Goal: Information Seeking & Learning: Learn about a topic

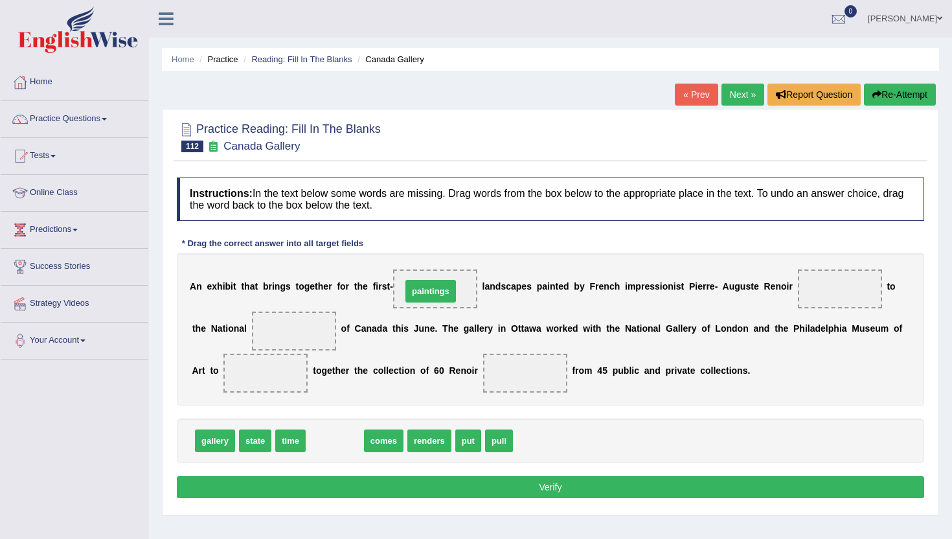
drag, startPoint x: 332, startPoint y: 440, endPoint x: 426, endPoint y: 290, distance: 177.6
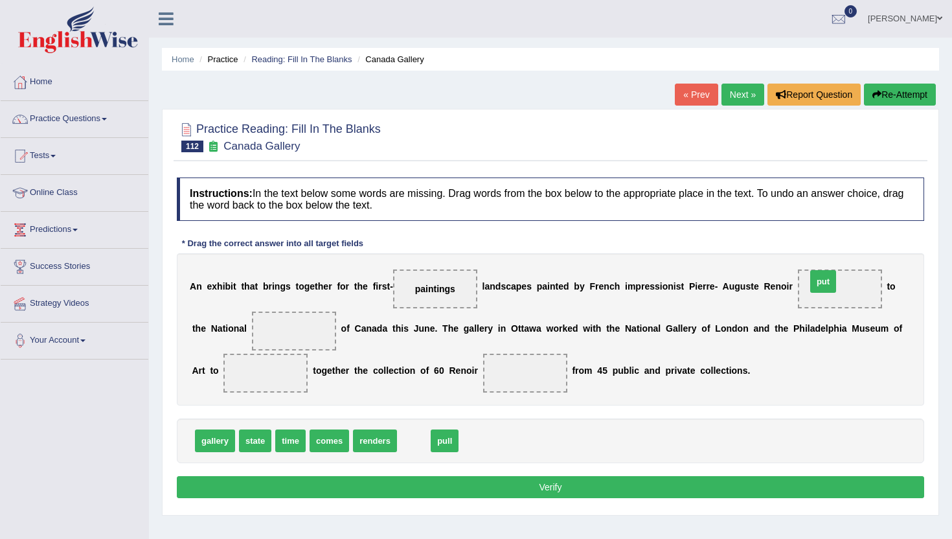
drag, startPoint x: 410, startPoint y: 443, endPoint x: 820, endPoint y: 283, distance: 439.4
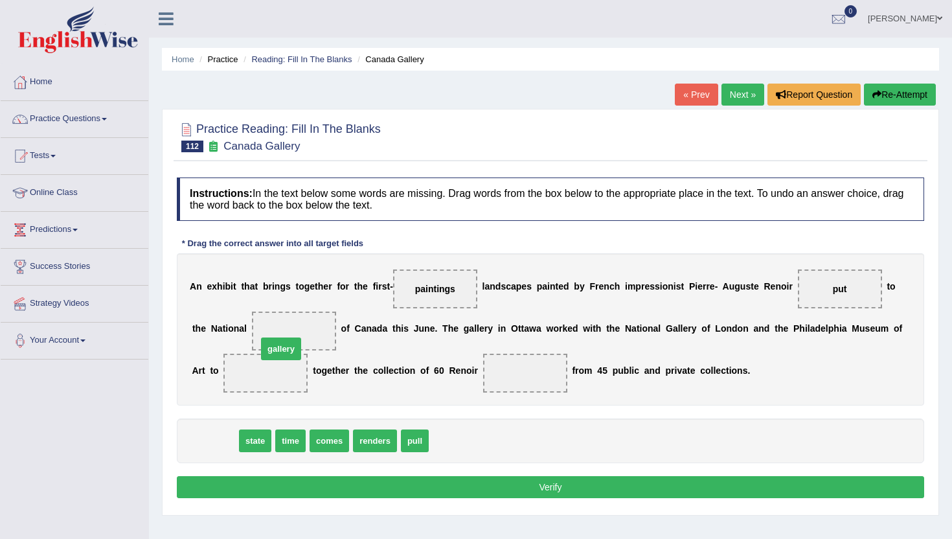
drag, startPoint x: 222, startPoint y: 446, endPoint x: 290, endPoint y: 350, distance: 117.2
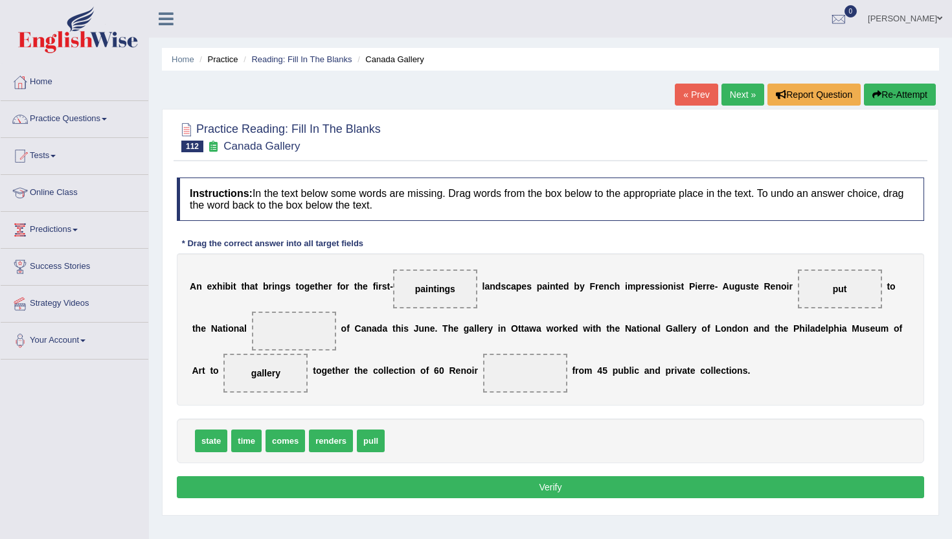
drag, startPoint x: 266, startPoint y: 382, endPoint x: 278, endPoint y: 336, distance: 46.8
click at [279, 336] on div "A n e x h i b i t t h a t b r i n g s t o g e t h e r f o r t h e f i r s t - p…" at bounding box center [551, 329] width 748 height 152
drag, startPoint x: 266, startPoint y: 375, endPoint x: 284, endPoint y: 329, distance: 49.2
drag, startPoint x: 279, startPoint y: 446, endPoint x: 263, endPoint y: 382, distance: 66.2
drag, startPoint x: 282, startPoint y: 442, endPoint x: 514, endPoint y: 371, distance: 242.7
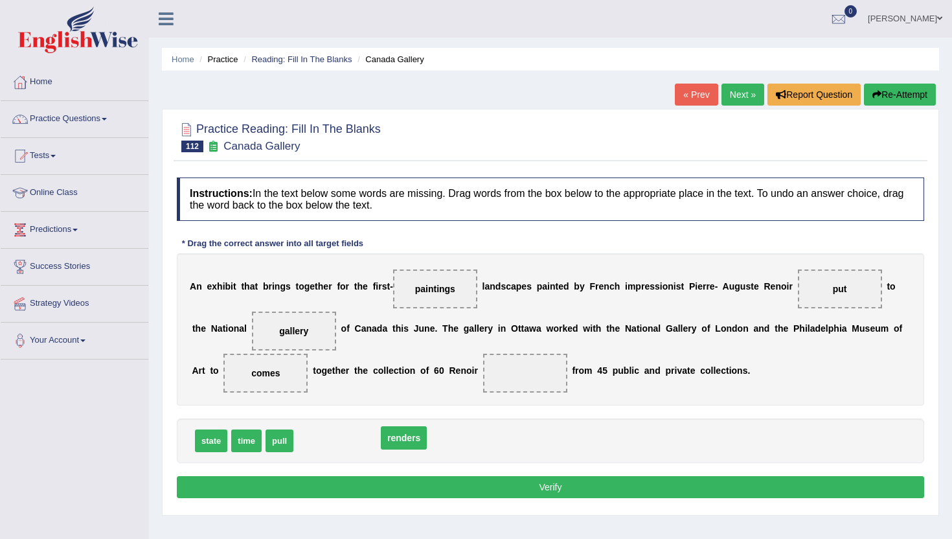
drag, startPoint x: 514, startPoint y: 371, endPoint x: 390, endPoint y: 435, distance: 140.3
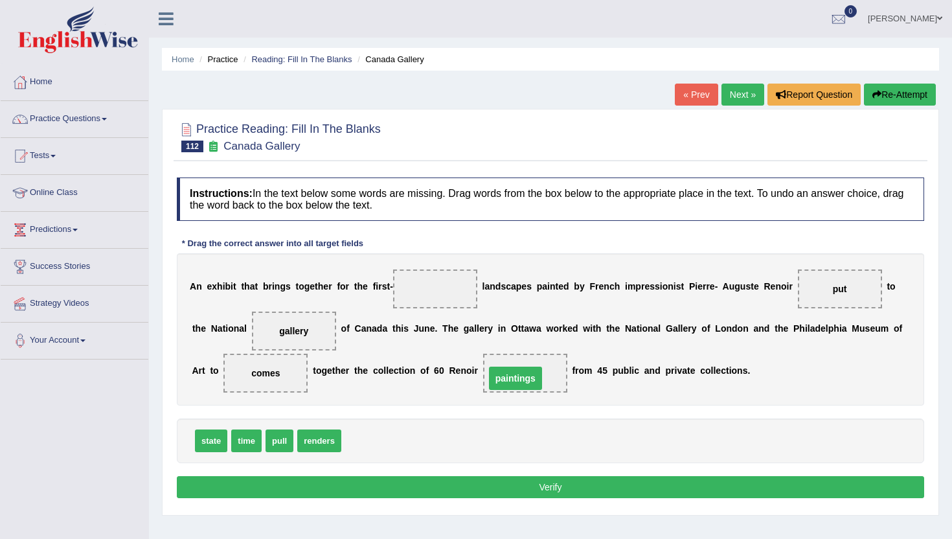
drag, startPoint x: 436, startPoint y: 290, endPoint x: 518, endPoint y: 376, distance: 118.2
drag, startPoint x: 245, startPoint y: 448, endPoint x: 436, endPoint y: 301, distance: 241.2
click at [404, 488] on button "Verify" at bounding box center [551, 487] width 748 height 22
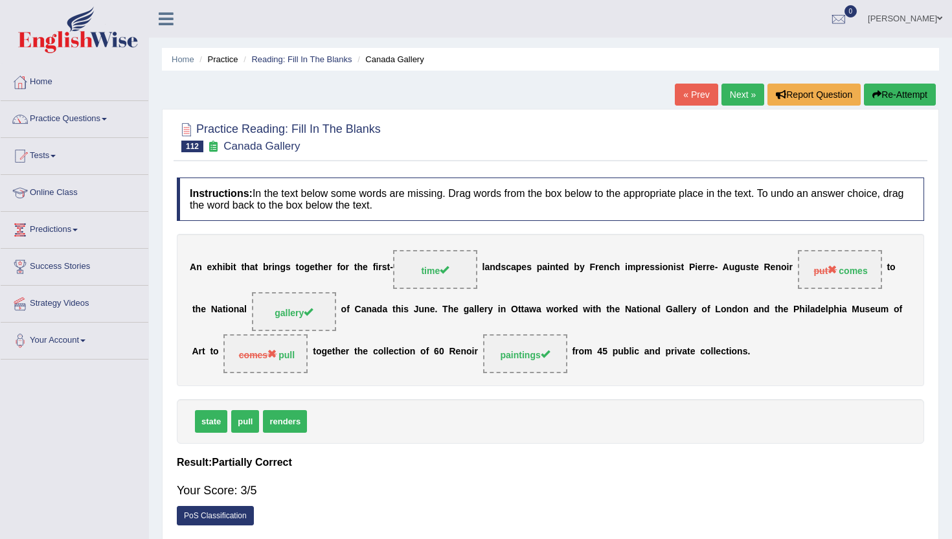
click at [743, 91] on link "Next »" at bounding box center [743, 95] width 43 height 22
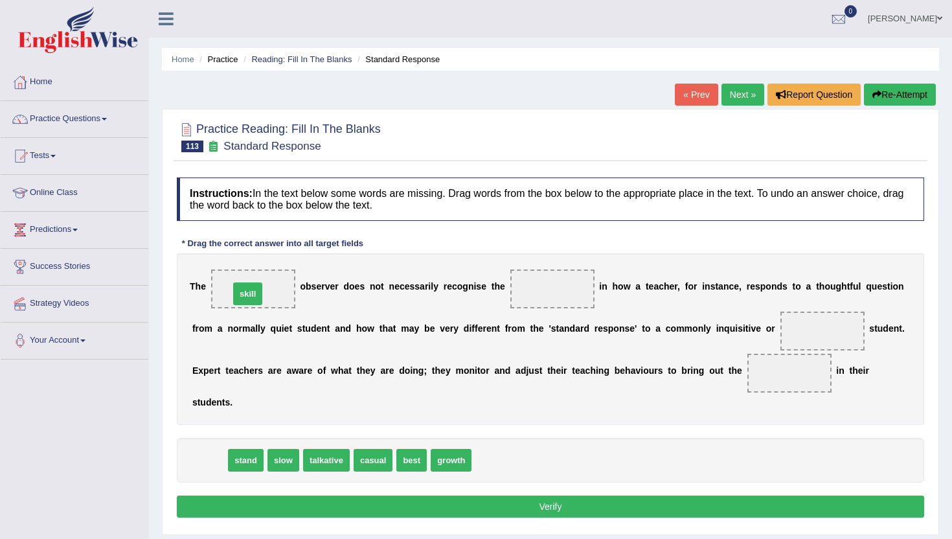
drag, startPoint x: 213, startPoint y: 461, endPoint x: 249, endPoint y: 294, distance: 170.4
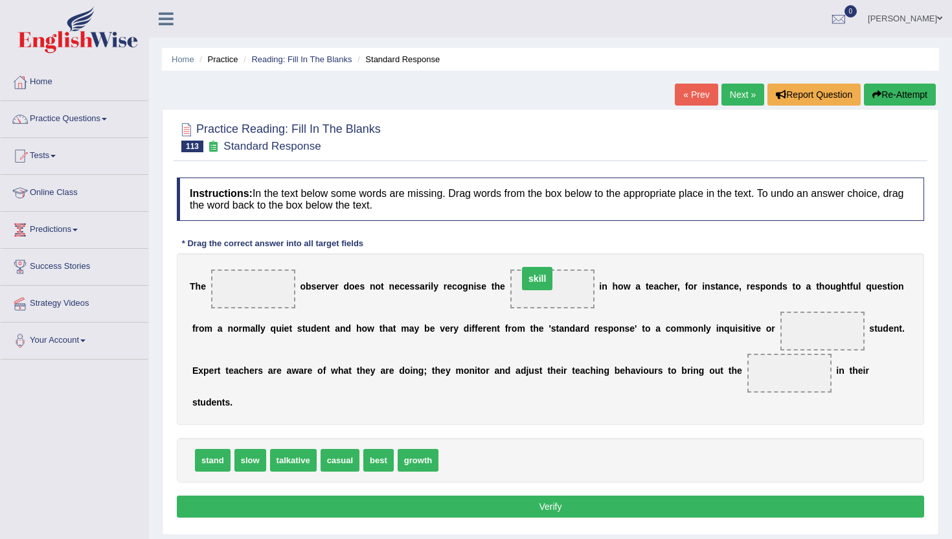
drag, startPoint x: 253, startPoint y: 294, endPoint x: 538, endPoint y: 288, distance: 285.2
drag, startPoint x: 286, startPoint y: 464, endPoint x: 243, endPoint y: 299, distance: 170.0
click at [282, 463] on span "casual" at bounding box center [289, 460] width 39 height 23
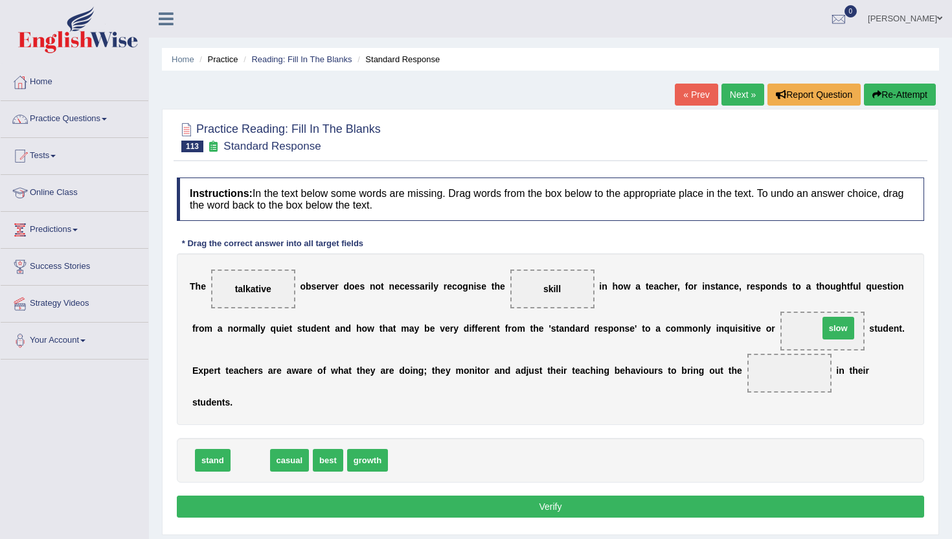
drag, startPoint x: 248, startPoint y: 460, endPoint x: 836, endPoint y: 328, distance: 602.4
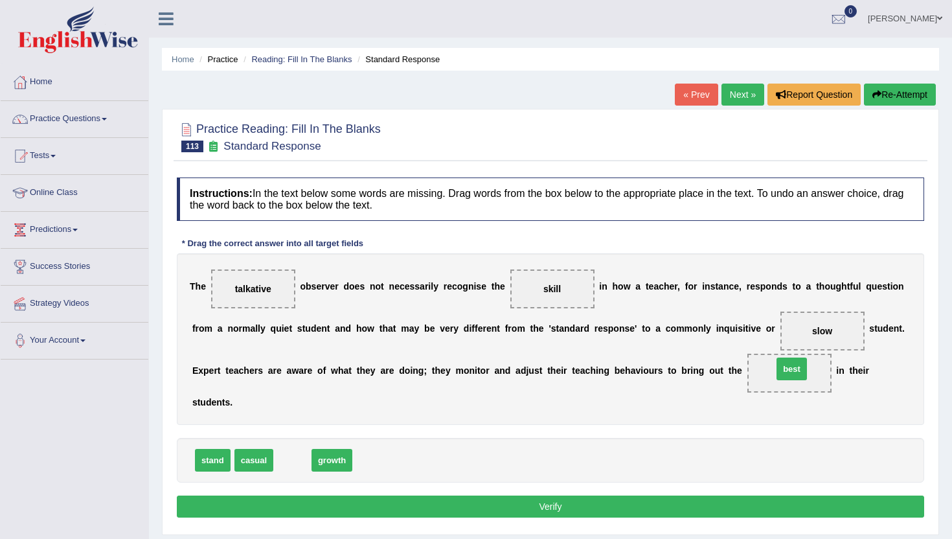
drag, startPoint x: 286, startPoint y: 463, endPoint x: 785, endPoint y: 370, distance: 508.1
click at [585, 507] on button "Verify" at bounding box center [551, 507] width 748 height 22
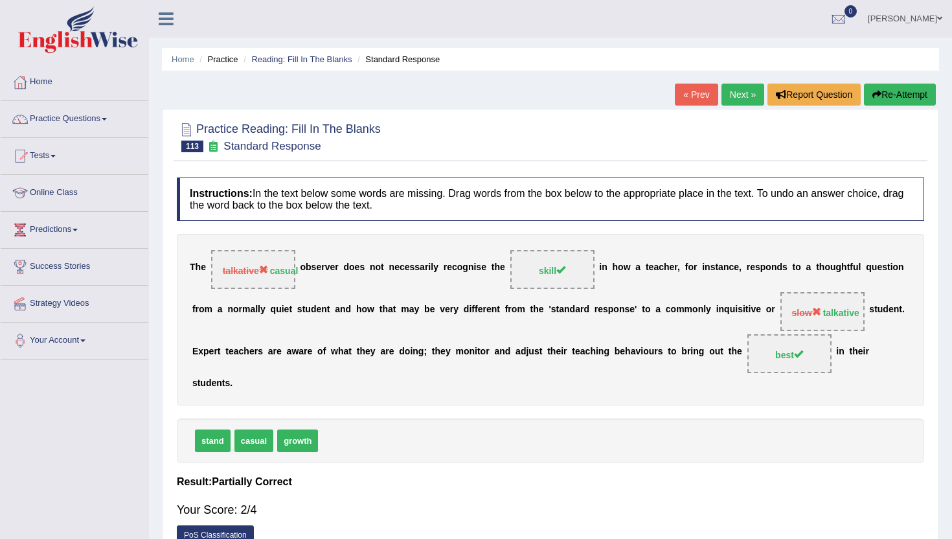
click at [746, 91] on link "Next »" at bounding box center [743, 95] width 43 height 22
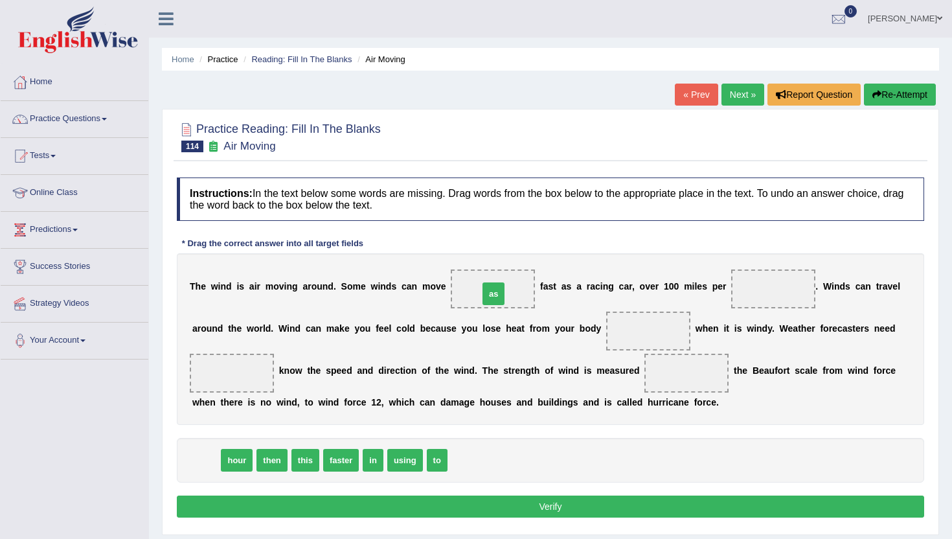
drag, startPoint x: 203, startPoint y: 468, endPoint x: 490, endPoint y: 299, distance: 333.4
drag, startPoint x: 203, startPoint y: 463, endPoint x: 744, endPoint y: 295, distance: 566.5
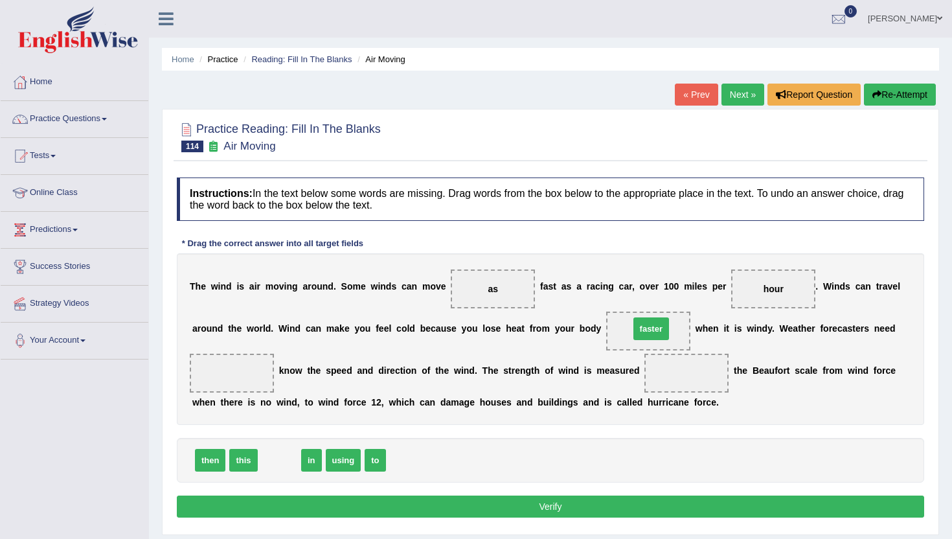
drag, startPoint x: 273, startPoint y: 466, endPoint x: 645, endPoint y: 334, distance: 394.5
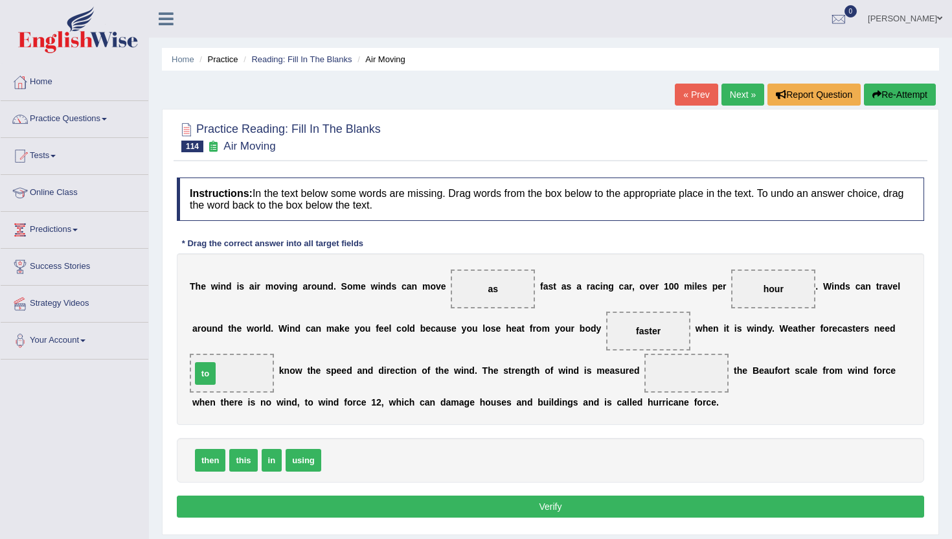
drag, startPoint x: 335, startPoint y: 463, endPoint x: 205, endPoint y: 376, distance: 156.5
drag, startPoint x: 301, startPoint y: 461, endPoint x: 682, endPoint y: 380, distance: 389.6
click at [483, 510] on button "Verify" at bounding box center [551, 507] width 748 height 22
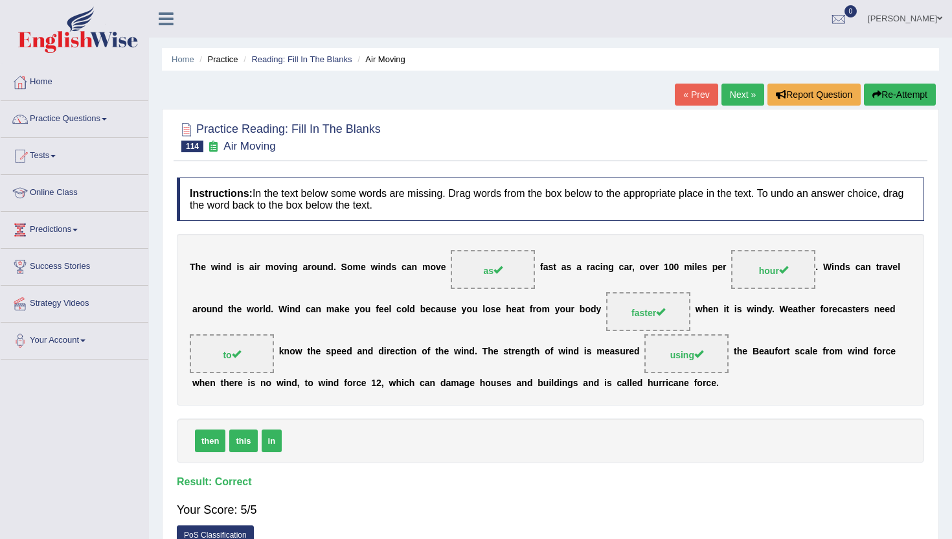
click at [750, 93] on link "Next »" at bounding box center [743, 95] width 43 height 22
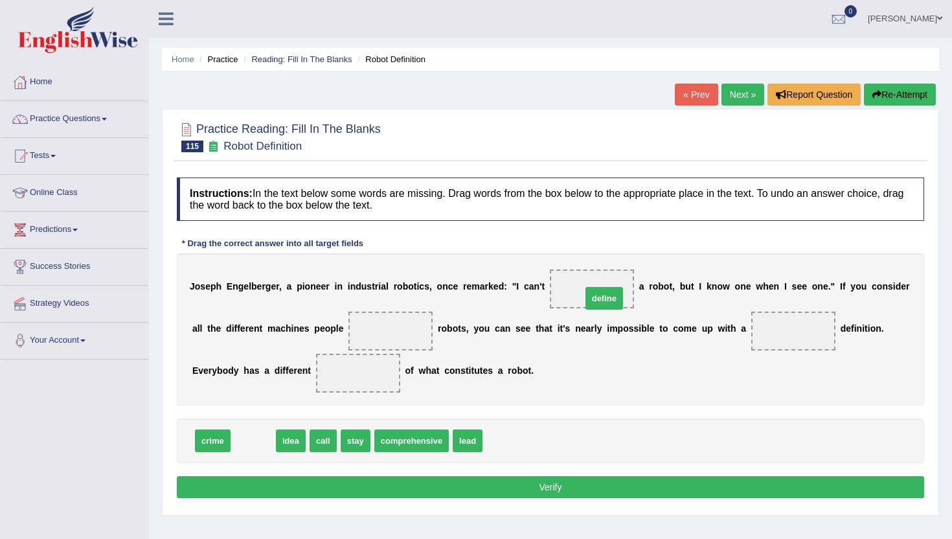
drag, startPoint x: 247, startPoint y: 449, endPoint x: 597, endPoint y: 305, distance: 379.1
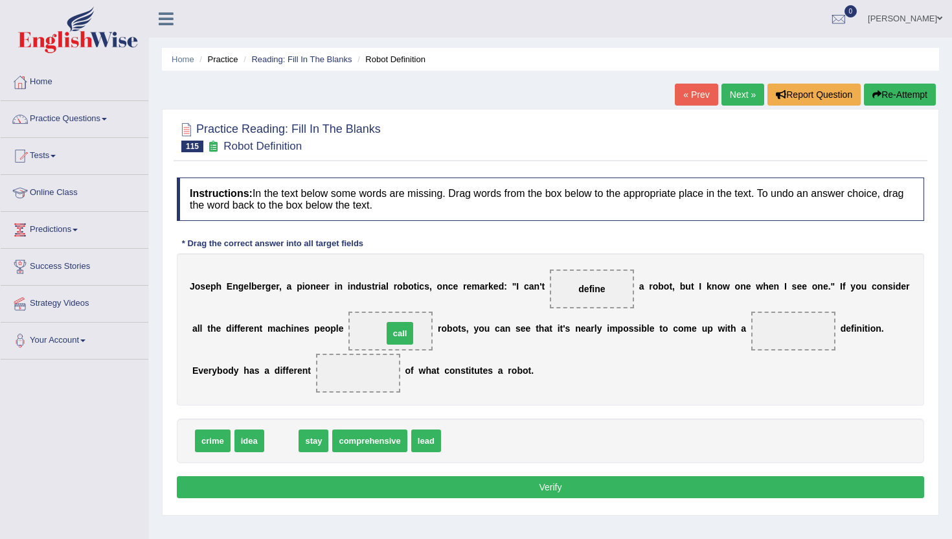
drag, startPoint x: 279, startPoint y: 446, endPoint x: 397, endPoint y: 339, distance: 160.1
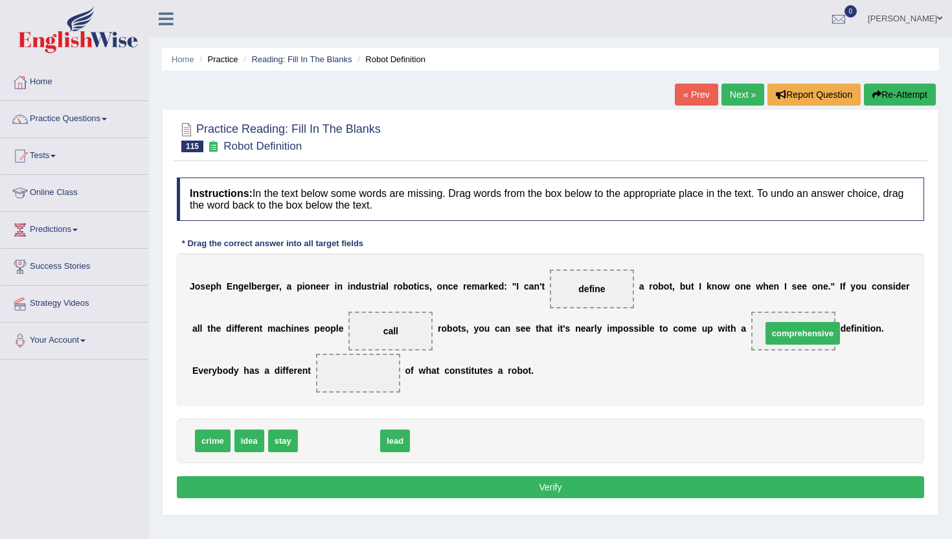
drag, startPoint x: 326, startPoint y: 442, endPoint x: 790, endPoint y: 330, distance: 477.9
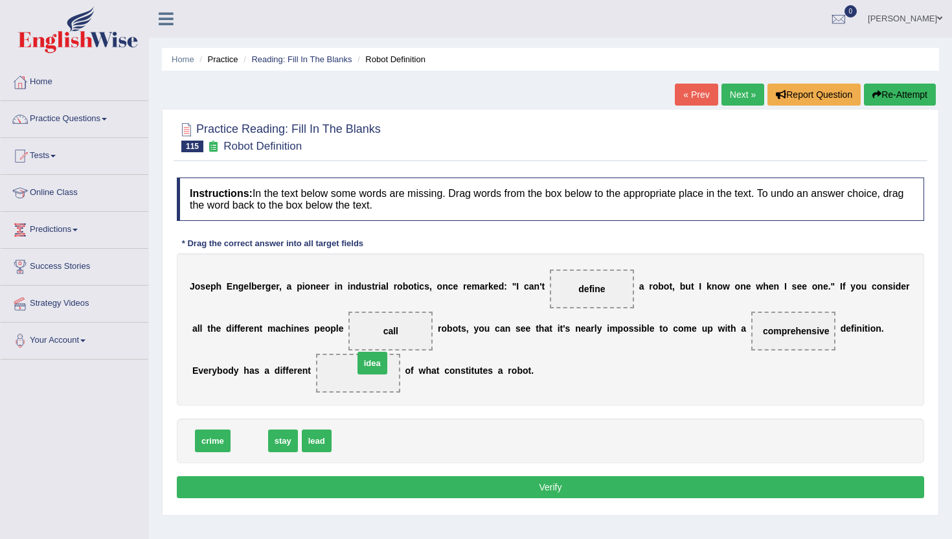
drag, startPoint x: 249, startPoint y: 443, endPoint x: 372, endPoint y: 362, distance: 147.4
drag, startPoint x: 314, startPoint y: 446, endPoint x: 398, endPoint y: 338, distance: 137.5
click at [378, 490] on button "Verify" at bounding box center [551, 487] width 748 height 22
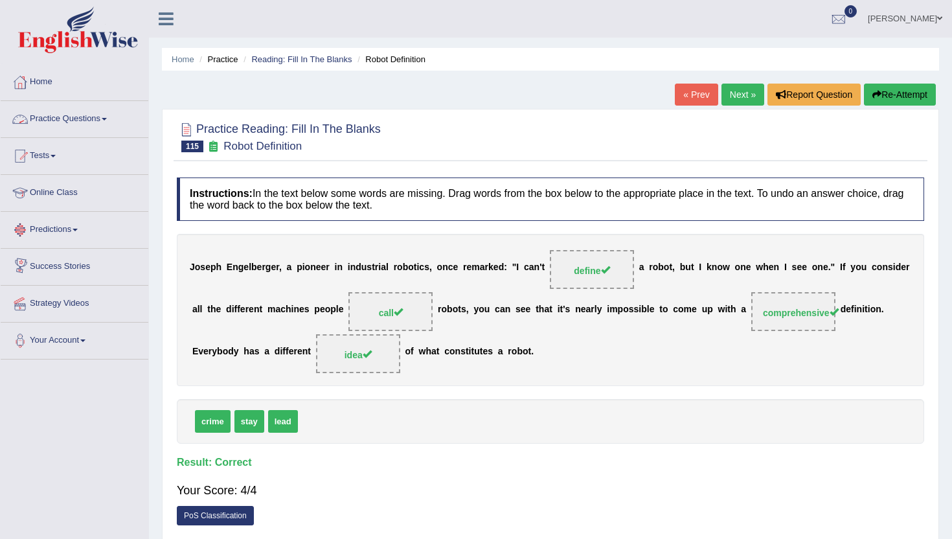
click at [84, 117] on link "Practice Questions" at bounding box center [75, 117] width 148 height 32
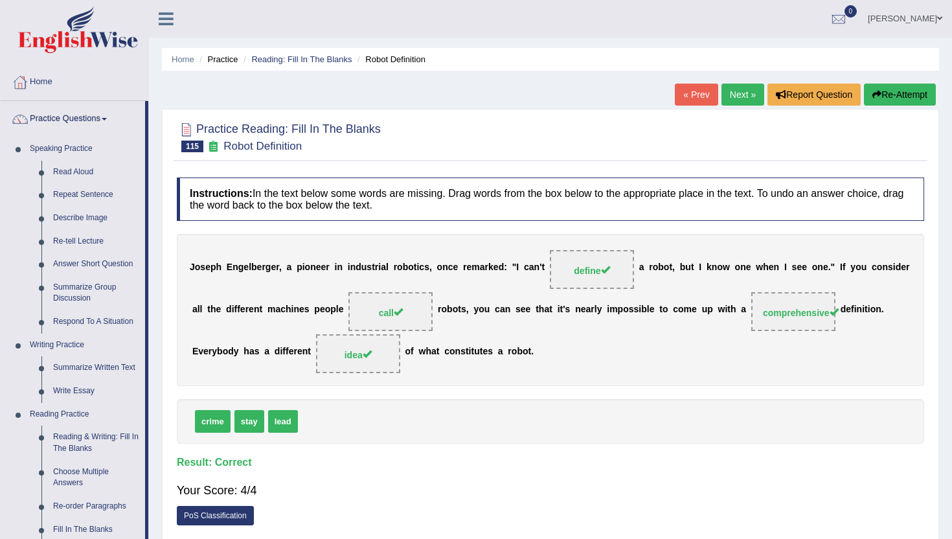
click at [152, 510] on div "Home Practice Reading: Fill In The Blanks Robot Definition « Prev Next » Report…" at bounding box center [550, 324] width 803 height 648
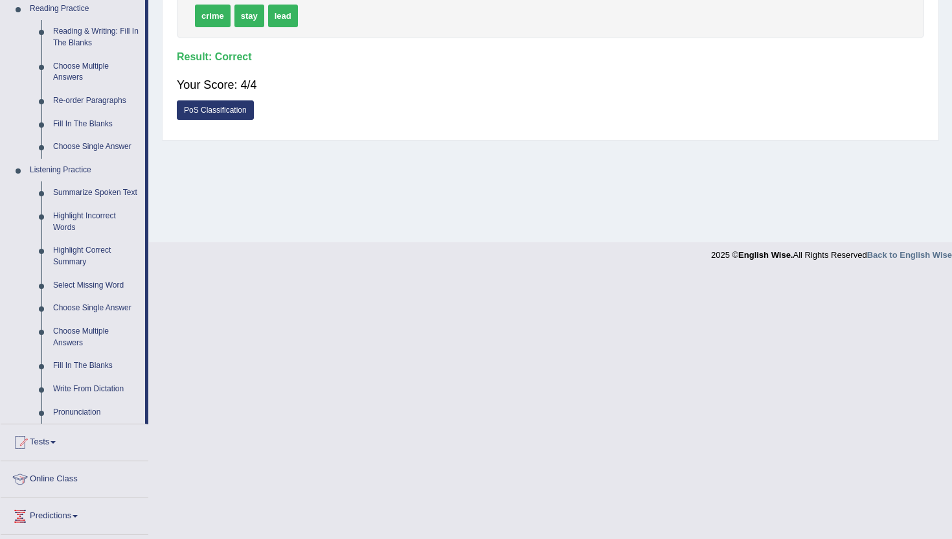
scroll to position [415, 0]
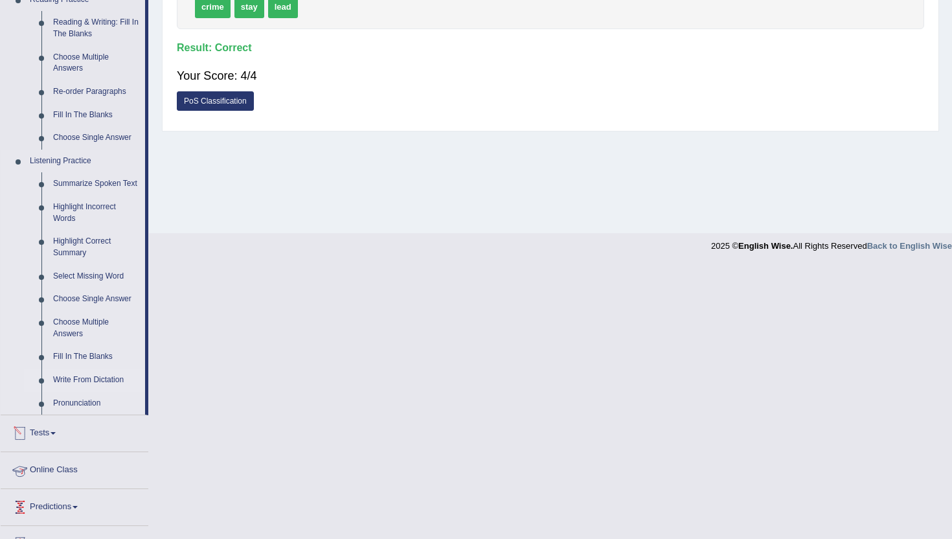
click at [97, 392] on link "Write From Dictation" at bounding box center [96, 380] width 98 height 23
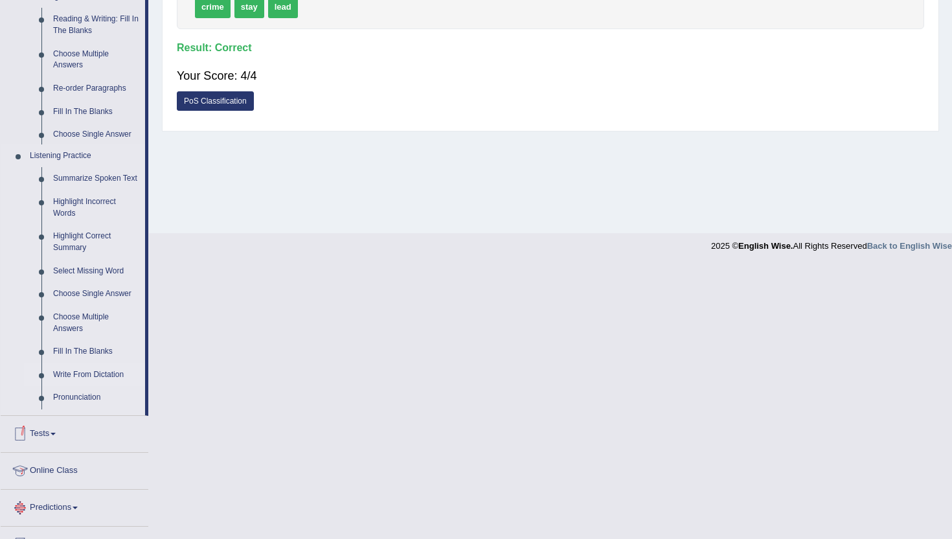
scroll to position [141, 0]
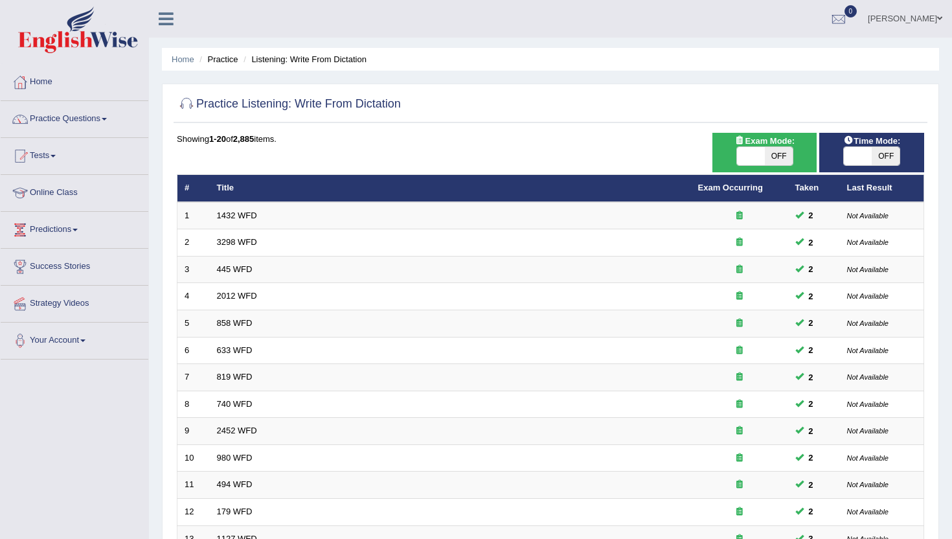
click at [748, 144] on span "Exam Mode:" at bounding box center [765, 141] width 70 height 14
click at [748, 163] on span at bounding box center [751, 156] width 28 height 18
checkbox input "true"
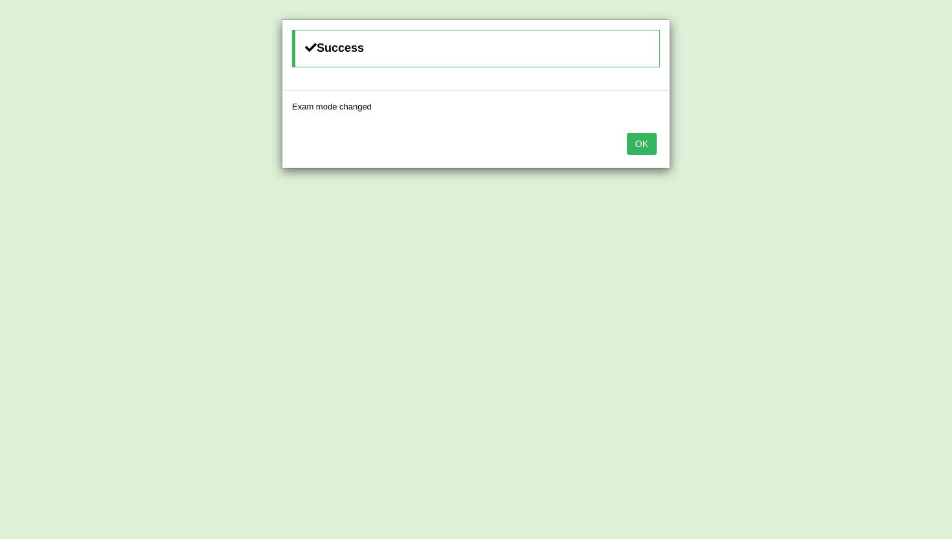
click at [646, 144] on button "OK" at bounding box center [642, 144] width 30 height 22
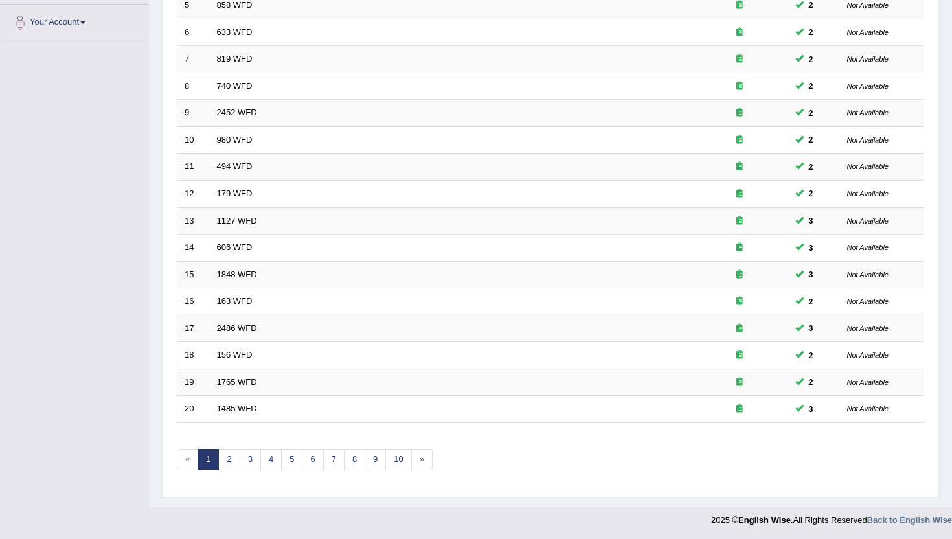
scroll to position [319, 0]
click at [396, 461] on link "10" at bounding box center [399, 458] width 26 height 21
click at [341, 462] on link "11" at bounding box center [341, 458] width 26 height 21
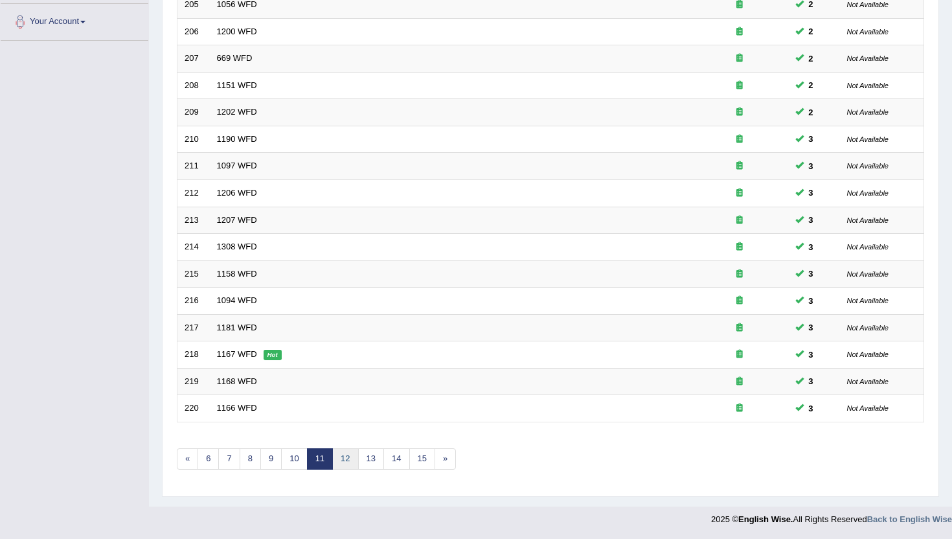
click at [347, 457] on link "12" at bounding box center [345, 458] width 26 height 21
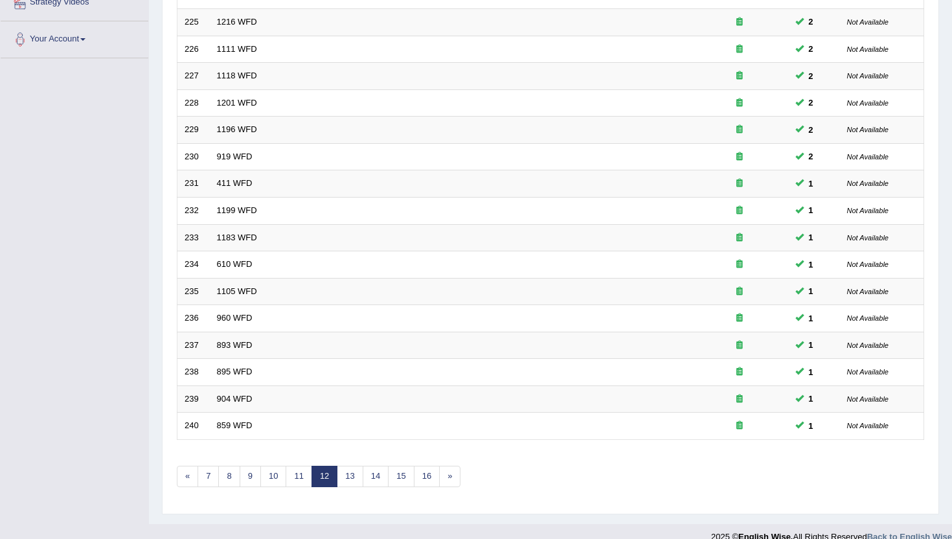
scroll to position [319, 0]
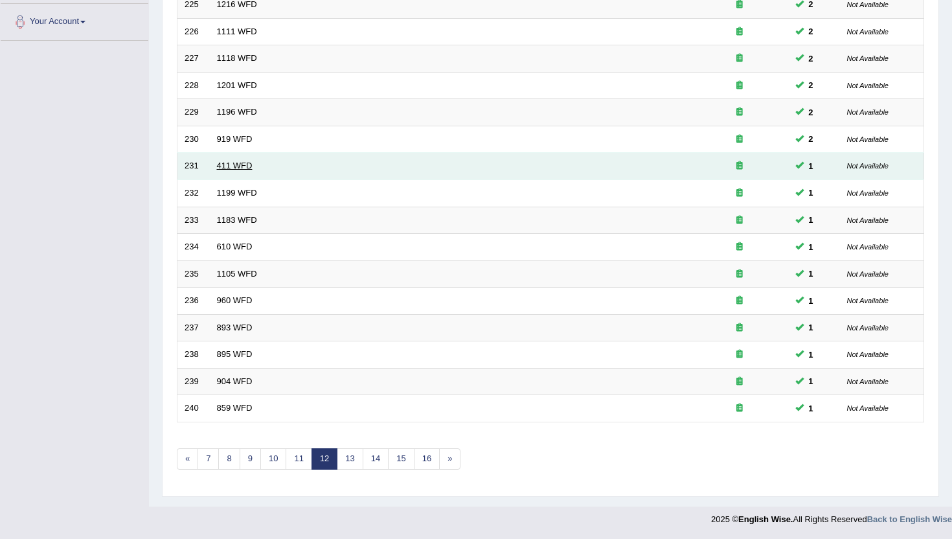
click at [238, 163] on link "411 WFD" at bounding box center [235, 166] width 36 height 10
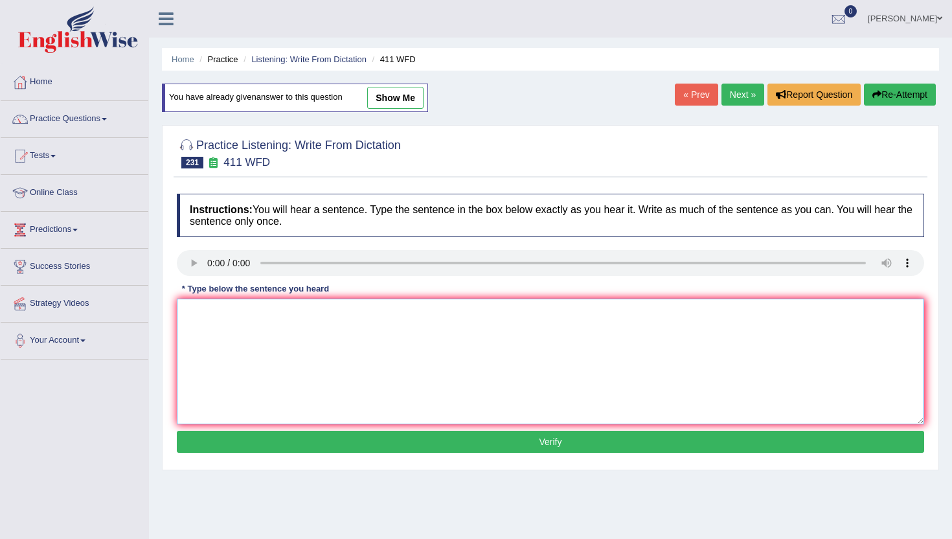
click at [239, 337] on textarea at bounding box center [551, 362] width 748 height 126
type textarea "m"
click at [236, 432] on button "Verify" at bounding box center [551, 442] width 748 height 22
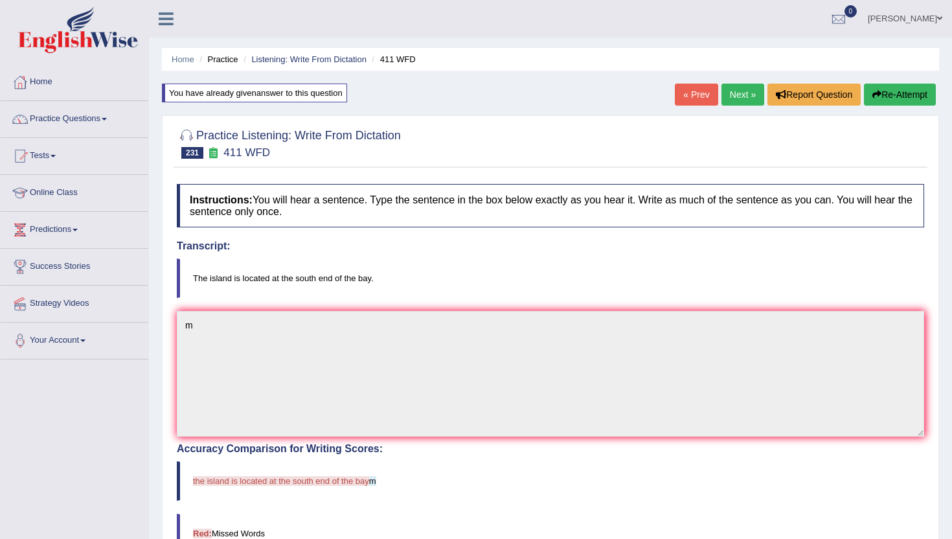
click at [739, 94] on link "Next »" at bounding box center [743, 95] width 43 height 22
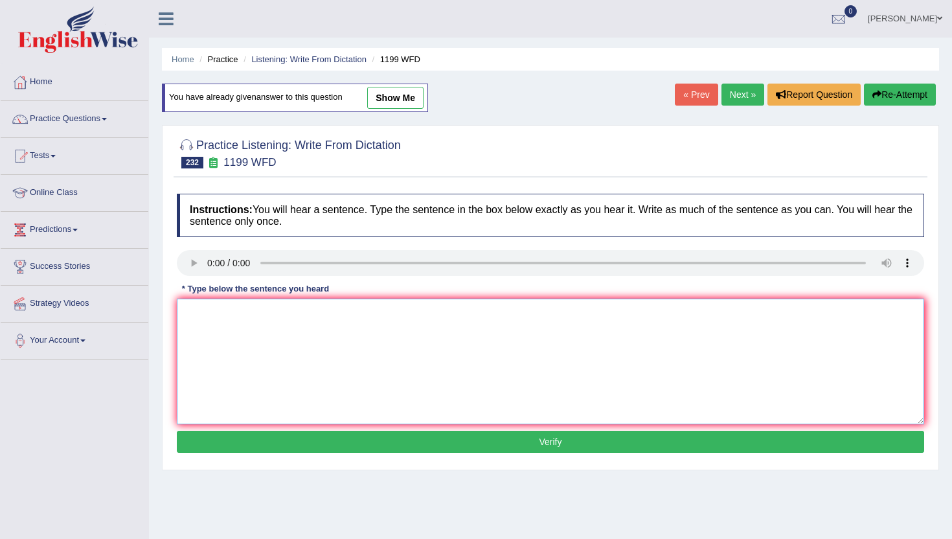
click at [321, 361] on textarea at bounding box center [551, 362] width 748 height 126
type textarea "m"
click at [299, 456] on div "Instructions: You will hear a sentence. Type the sentence in the box below exac…" at bounding box center [551, 325] width 754 height 276
click at [300, 446] on button "Verify" at bounding box center [551, 442] width 748 height 22
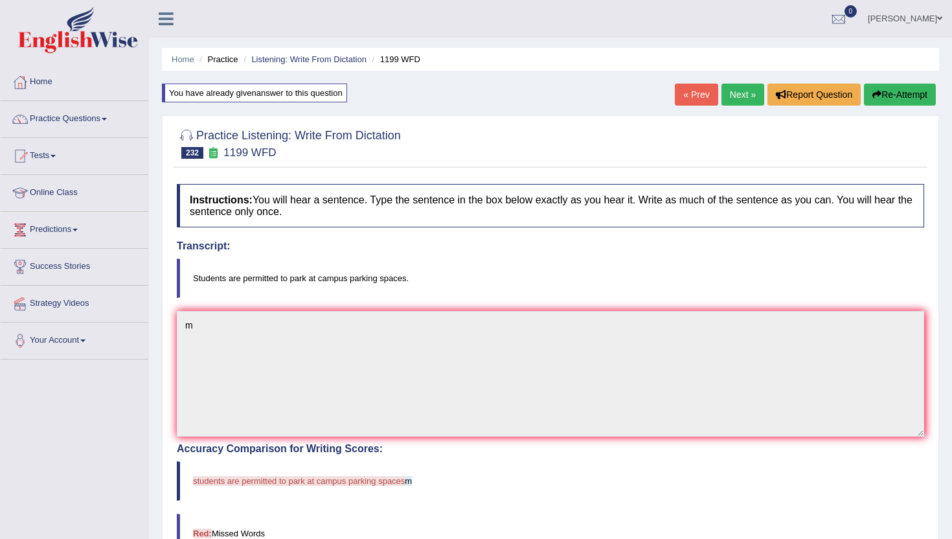
click at [738, 89] on link "Next »" at bounding box center [743, 95] width 43 height 22
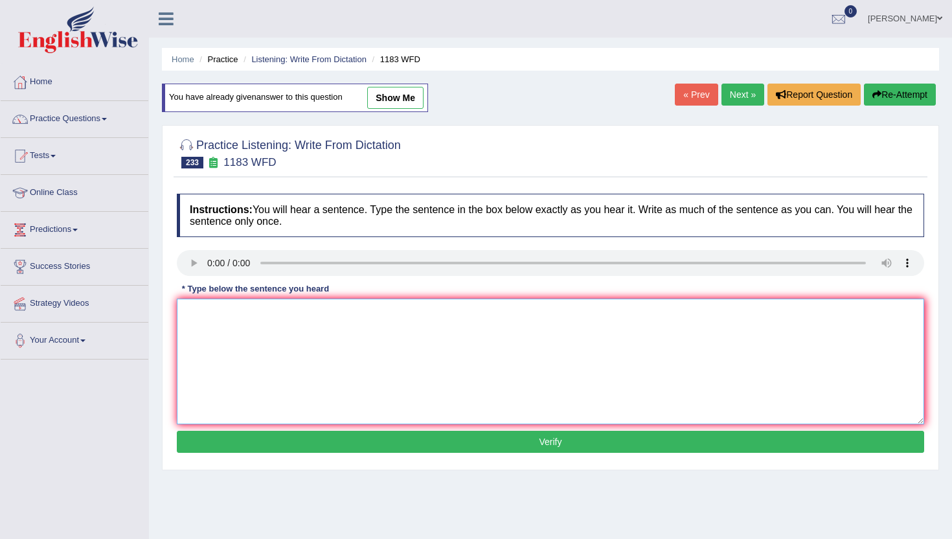
click at [252, 338] on textarea at bounding box center [551, 362] width 748 height 126
type textarea "n"
click at [268, 442] on button "Verify" at bounding box center [551, 442] width 748 height 22
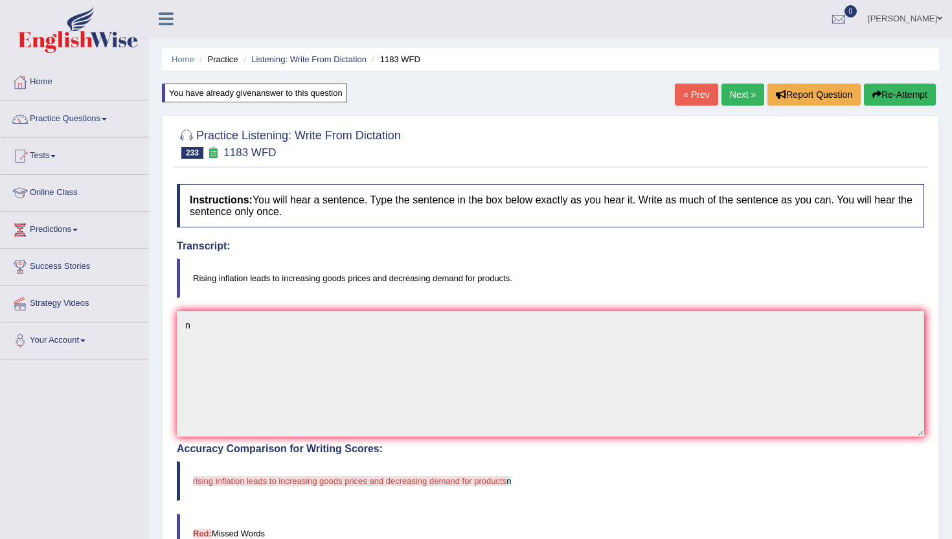
click at [738, 95] on link "Next »" at bounding box center [743, 95] width 43 height 22
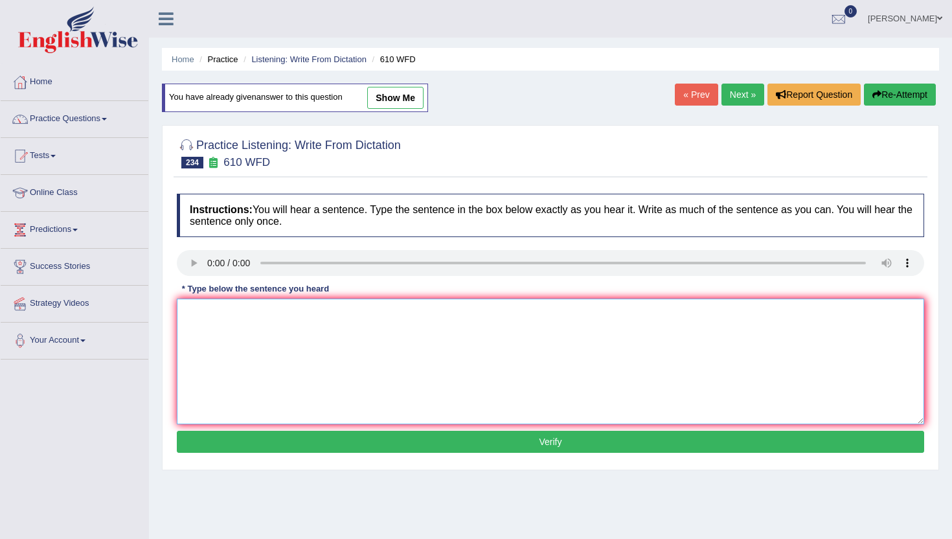
click at [241, 359] on textarea at bounding box center [551, 362] width 748 height 126
type textarea "b"
click at [245, 446] on button "Verify" at bounding box center [551, 442] width 748 height 22
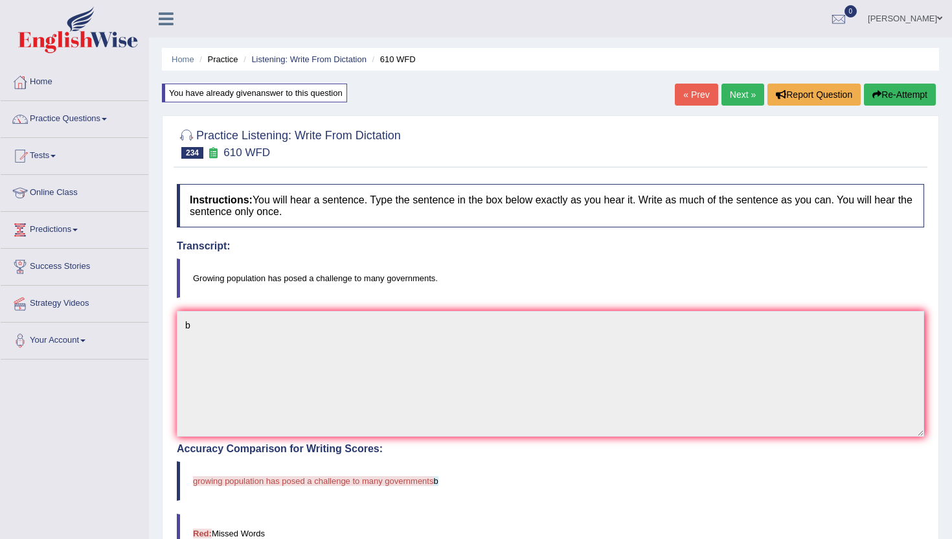
click at [724, 101] on link "Next »" at bounding box center [743, 95] width 43 height 22
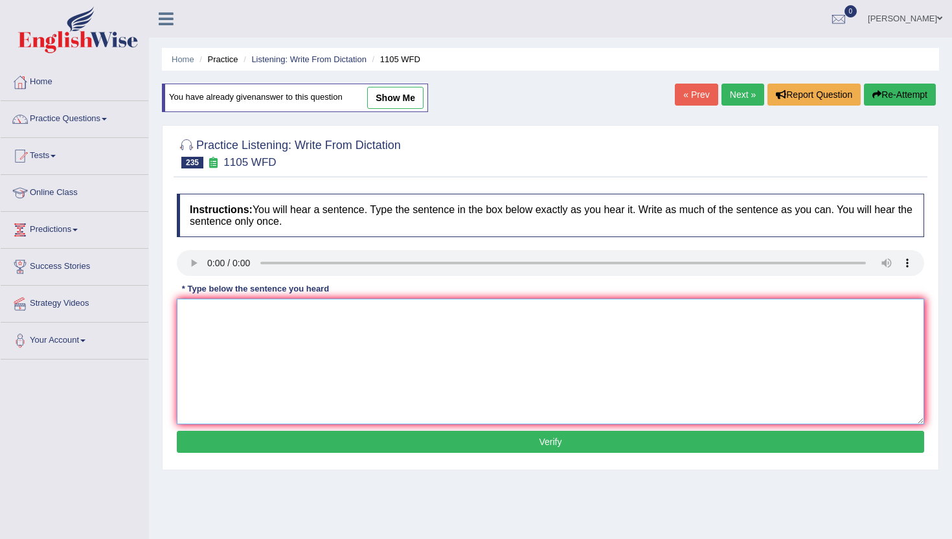
click at [246, 332] on textarea at bounding box center [551, 362] width 748 height 126
click at [311, 373] on textarea "n" at bounding box center [551, 362] width 748 height 126
type textarea "nn"
click at [279, 441] on button "Verify" at bounding box center [551, 442] width 748 height 22
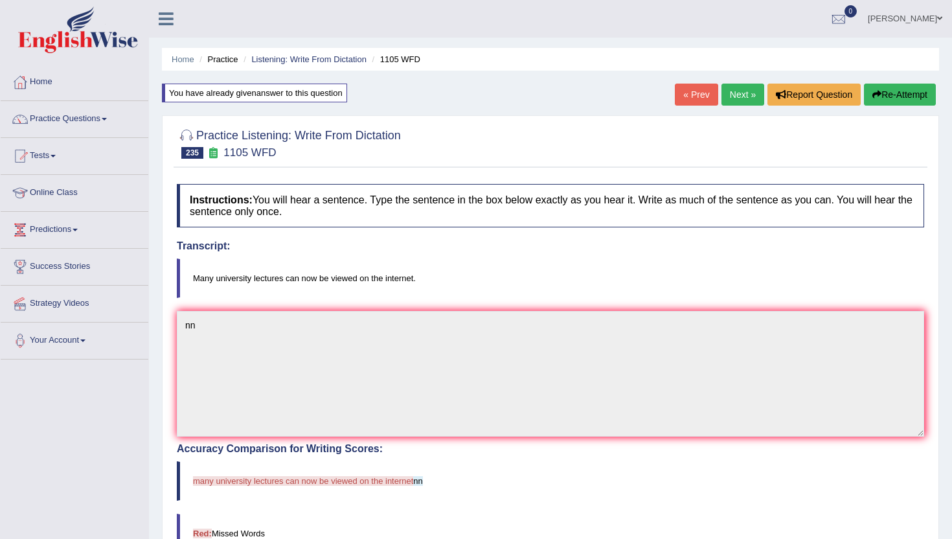
click at [736, 98] on link "Next »" at bounding box center [743, 95] width 43 height 22
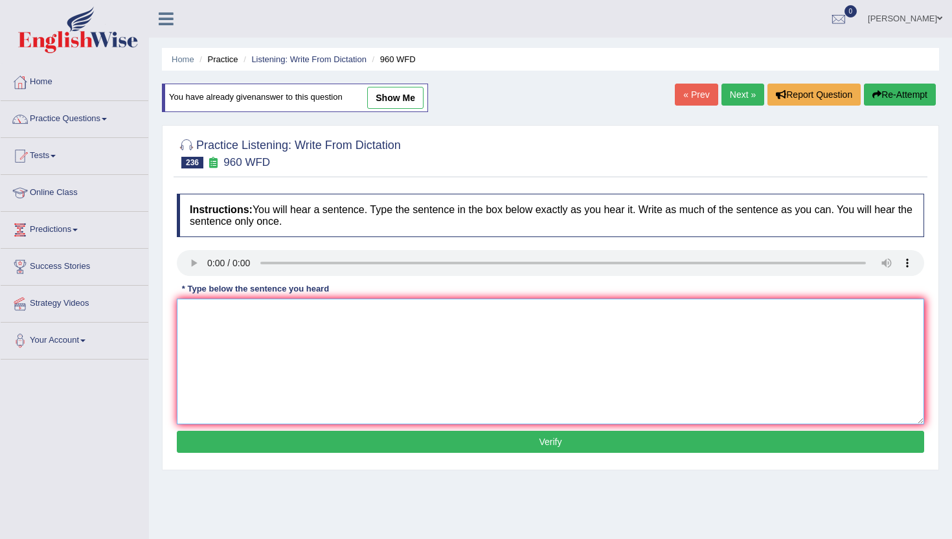
click at [237, 347] on textarea at bounding box center [551, 362] width 748 height 126
type textarea "n"
click at [245, 444] on button "Verify" at bounding box center [551, 442] width 748 height 22
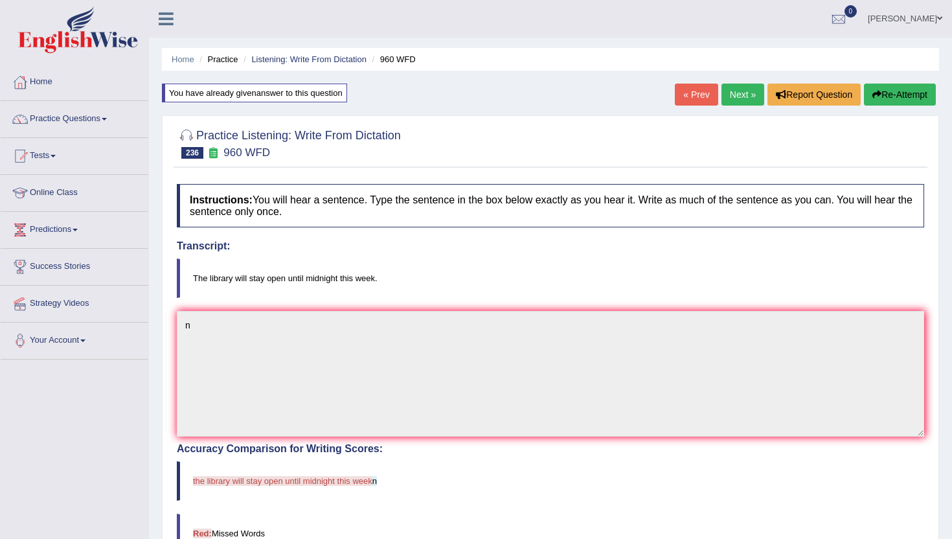
click at [732, 93] on link "Next »" at bounding box center [743, 95] width 43 height 22
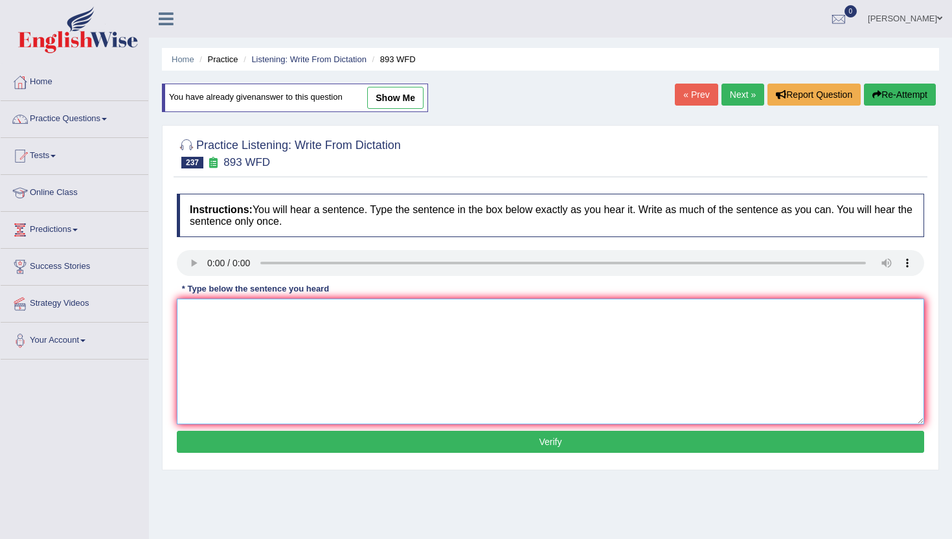
click at [218, 363] on textarea at bounding box center [551, 362] width 748 height 126
type textarea "n"
click at [217, 440] on button "Verify" at bounding box center [551, 442] width 748 height 22
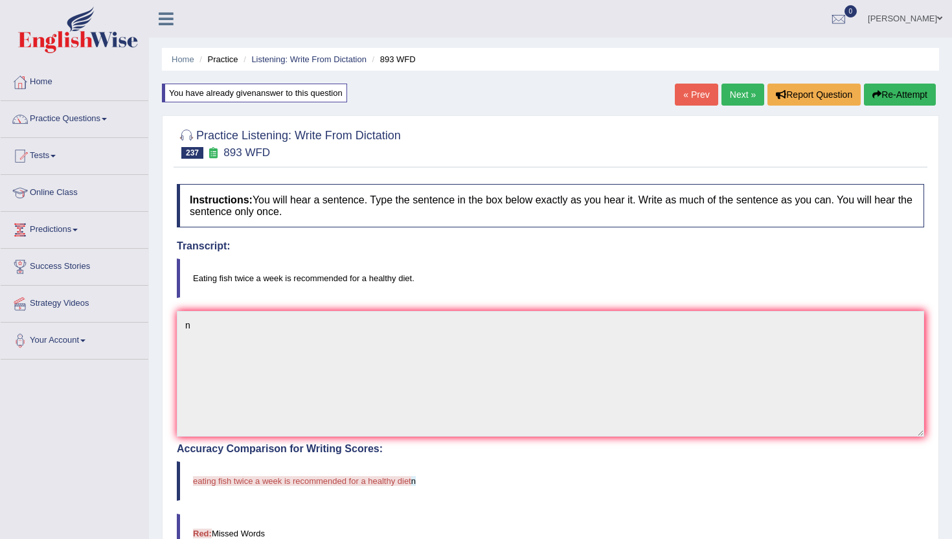
click at [737, 93] on link "Next »" at bounding box center [743, 95] width 43 height 22
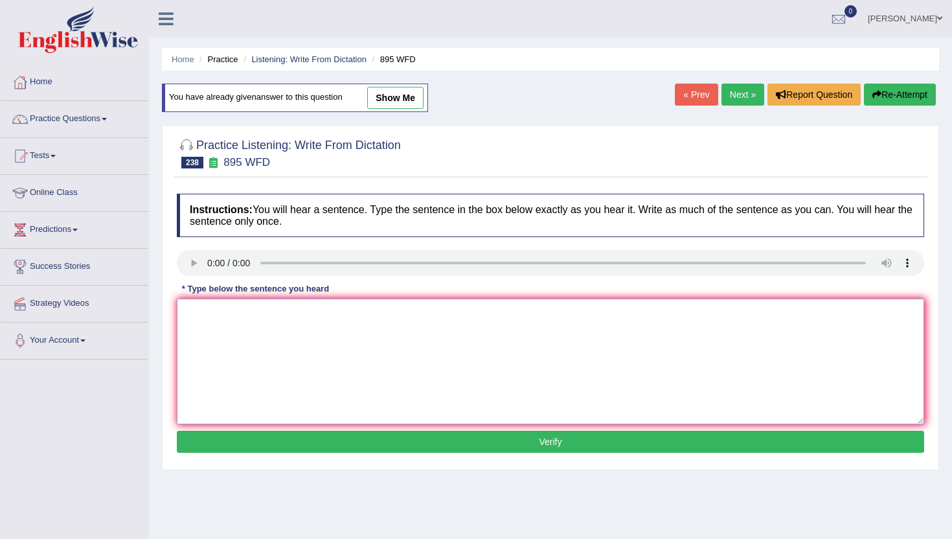
click at [250, 365] on textarea at bounding box center [551, 362] width 748 height 126
type textarea "b"
click at [249, 443] on button "Verify" at bounding box center [551, 442] width 748 height 22
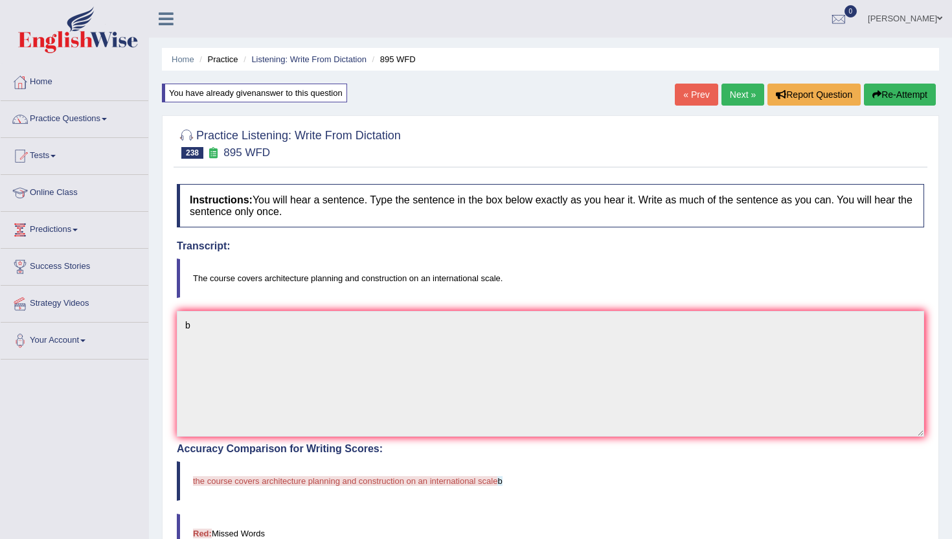
click at [737, 87] on link "Next »" at bounding box center [743, 95] width 43 height 22
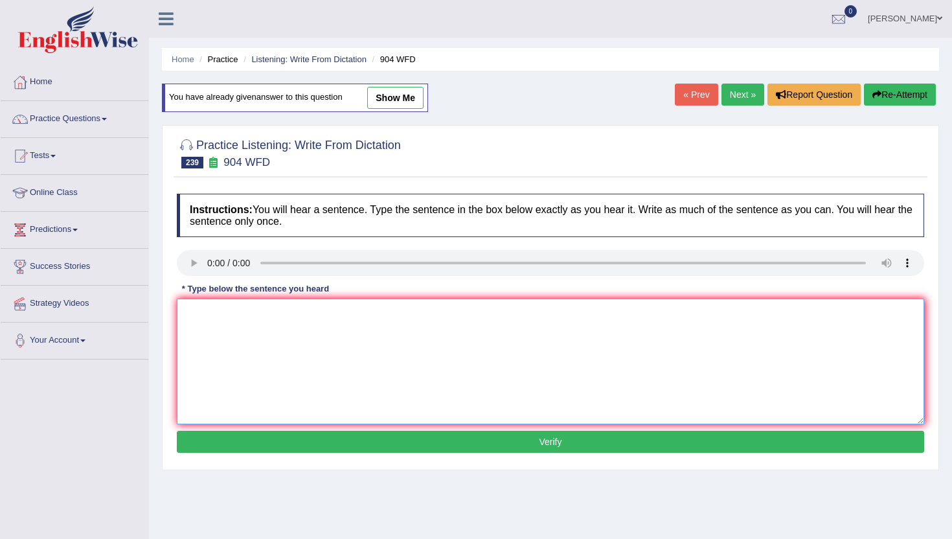
drag, startPoint x: 247, startPoint y: 384, endPoint x: 248, endPoint y: 376, distance: 7.8
click at [247, 384] on textarea at bounding box center [551, 362] width 748 height 126
type textarea "b"
click at [241, 460] on div "Instructions: You will hear a sentence. Type the sentence in the box below exac…" at bounding box center [551, 325] width 754 height 276
click at [246, 445] on button "Verify" at bounding box center [551, 442] width 748 height 22
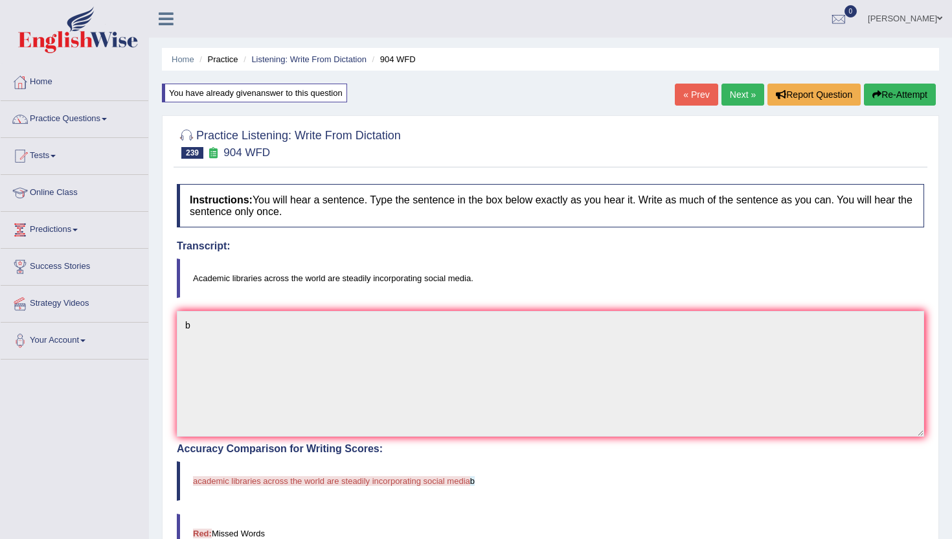
click at [742, 96] on link "Next »" at bounding box center [743, 95] width 43 height 22
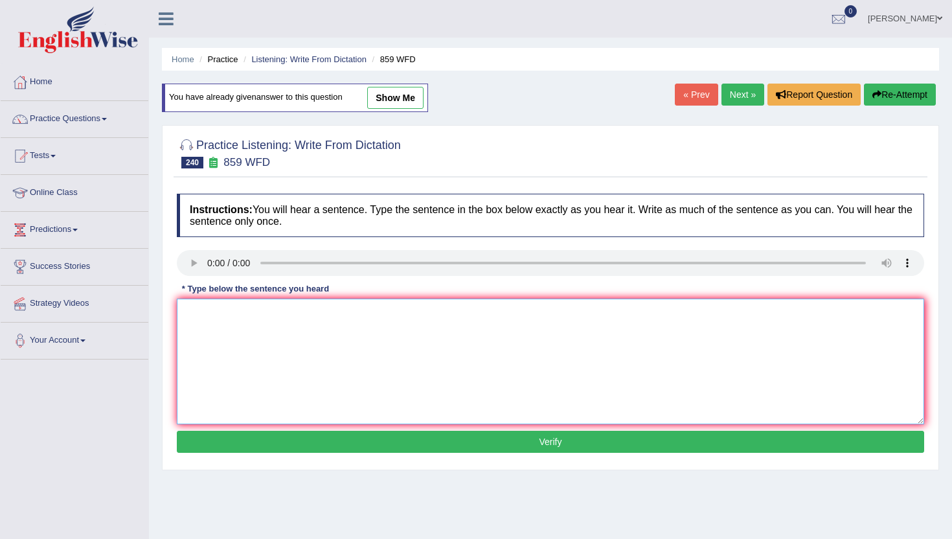
drag, startPoint x: 260, startPoint y: 363, endPoint x: 260, endPoint y: 347, distance: 16.2
click at [260, 361] on textarea at bounding box center [551, 362] width 748 height 126
type textarea "n"
click at [246, 448] on button "Verify" at bounding box center [551, 442] width 748 height 22
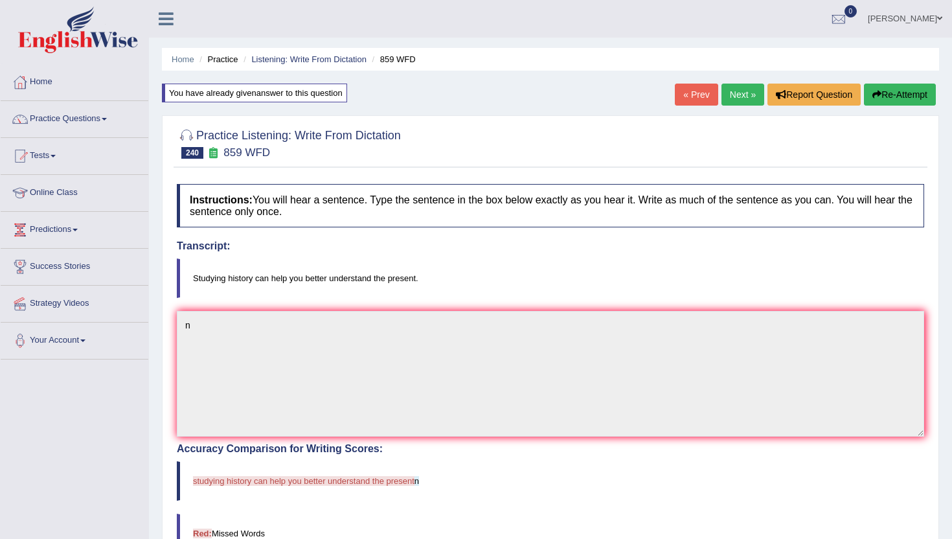
click at [730, 94] on link "Next »" at bounding box center [743, 95] width 43 height 22
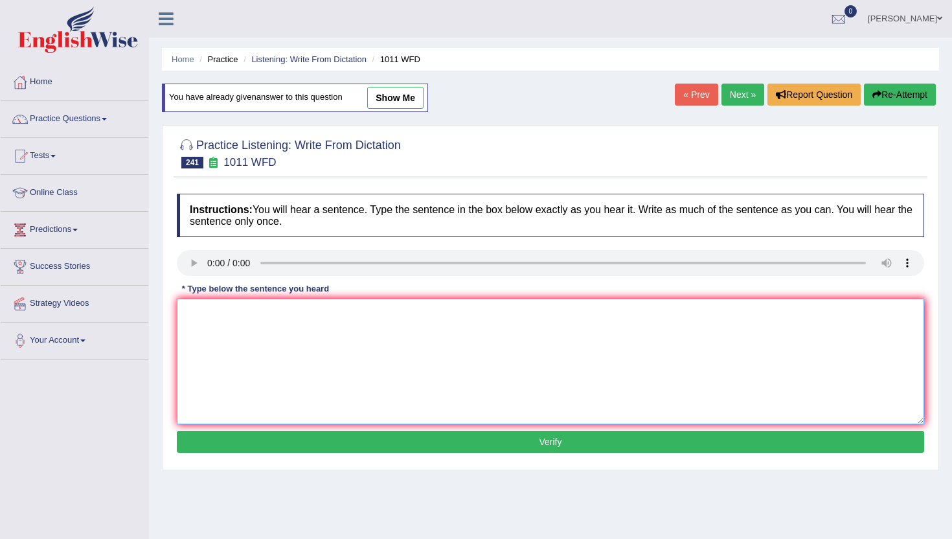
click at [286, 351] on textarea at bounding box center [551, 362] width 748 height 126
type textarea "n"
click at [273, 443] on button "Verify" at bounding box center [551, 442] width 748 height 22
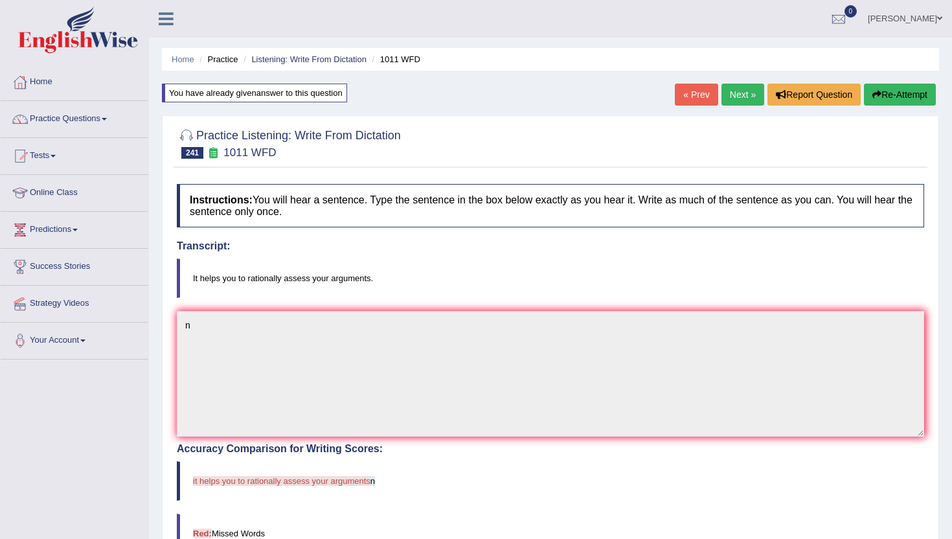
click at [728, 95] on link "Next »" at bounding box center [743, 95] width 43 height 22
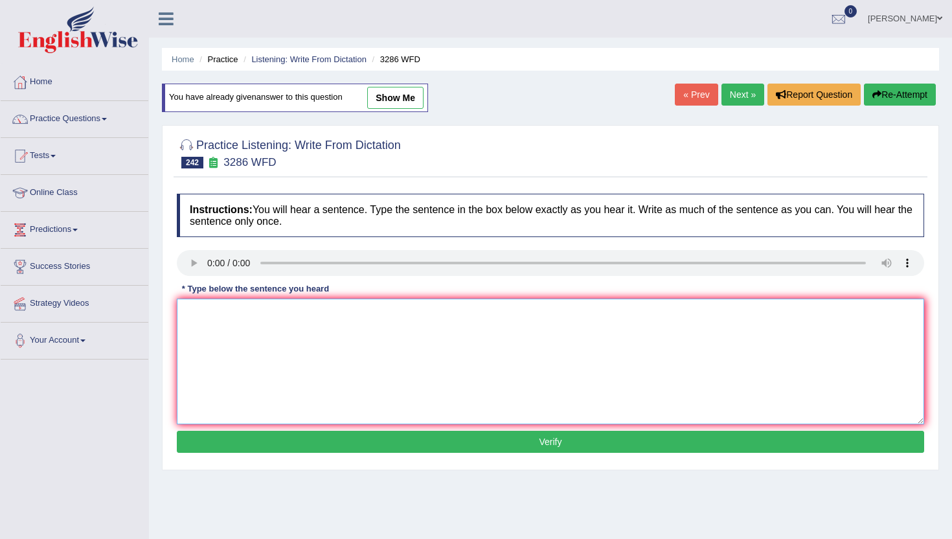
click at [211, 324] on textarea at bounding box center [551, 362] width 748 height 126
type textarea "m"
click at [202, 449] on button "Verify" at bounding box center [551, 442] width 748 height 22
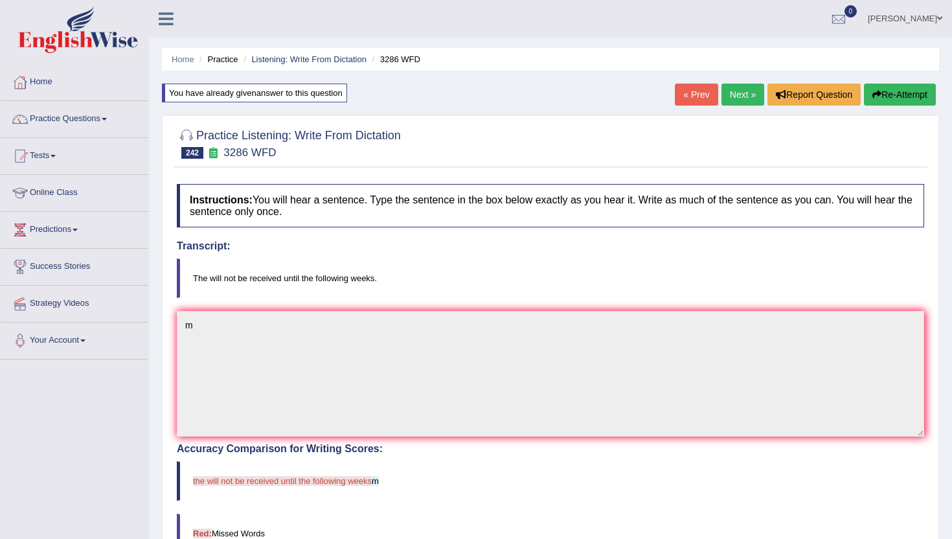
click at [739, 93] on link "Next »" at bounding box center [743, 95] width 43 height 22
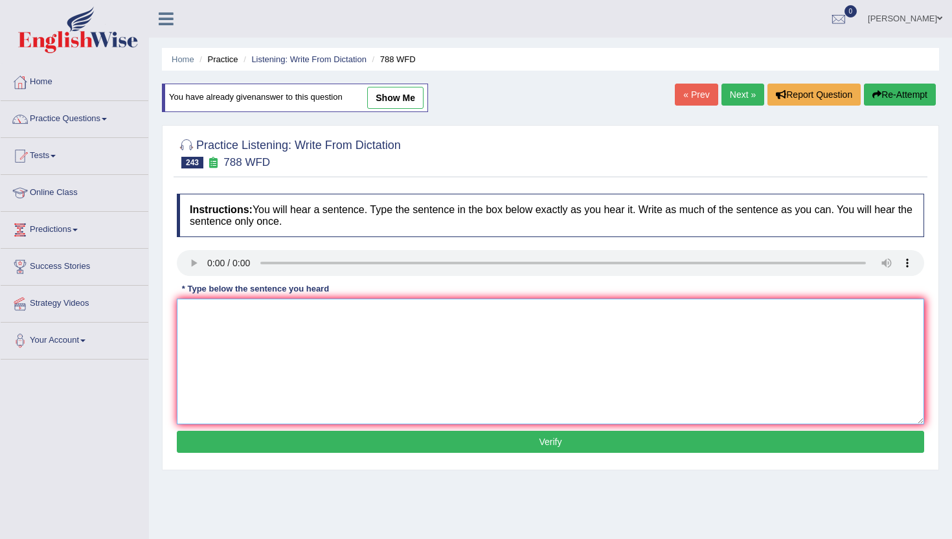
click at [233, 314] on textarea at bounding box center [551, 362] width 748 height 126
type textarea "n"
click at [240, 438] on button "Verify" at bounding box center [551, 442] width 748 height 22
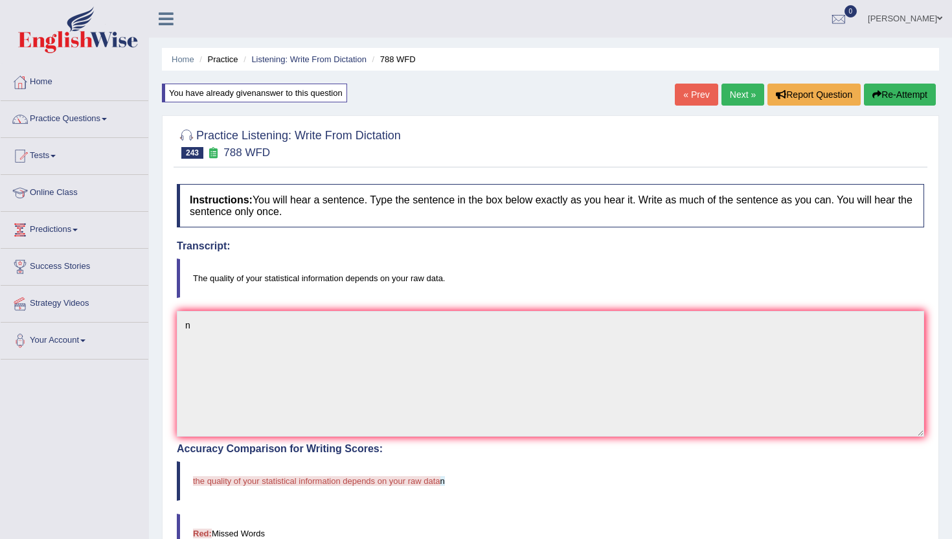
click at [735, 91] on link "Next »" at bounding box center [743, 95] width 43 height 22
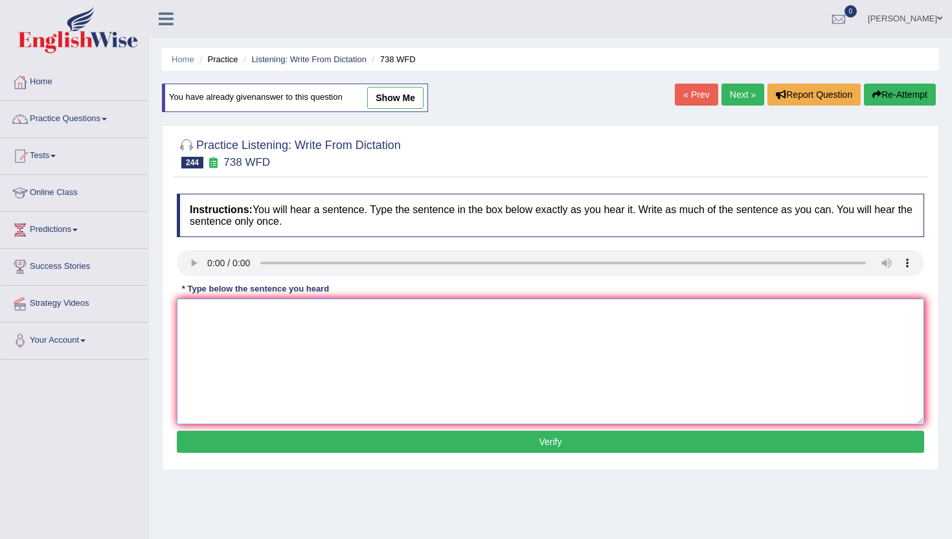
click at [223, 382] on textarea at bounding box center [551, 362] width 748 height 126
type textarea "n"
click at [232, 436] on button "Verify" at bounding box center [551, 442] width 748 height 22
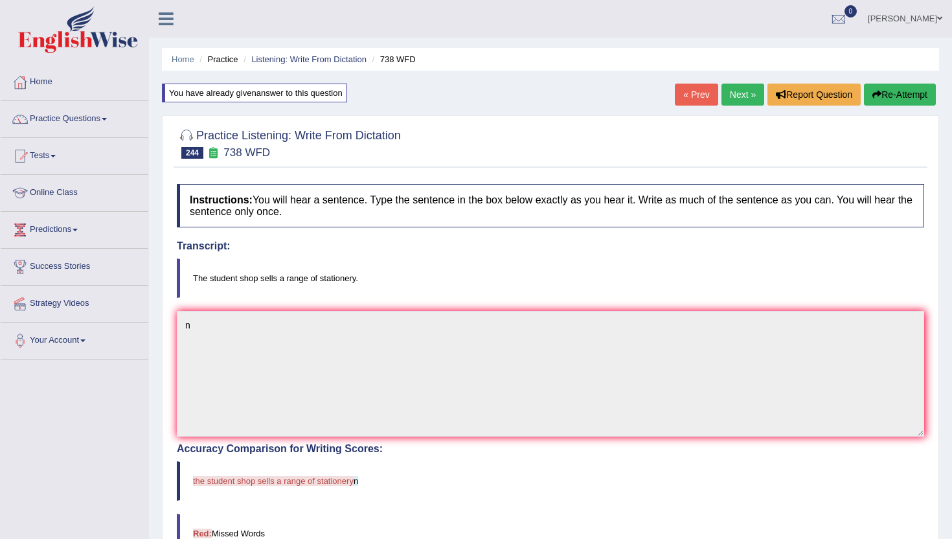
click at [739, 102] on link "Next »" at bounding box center [743, 95] width 43 height 22
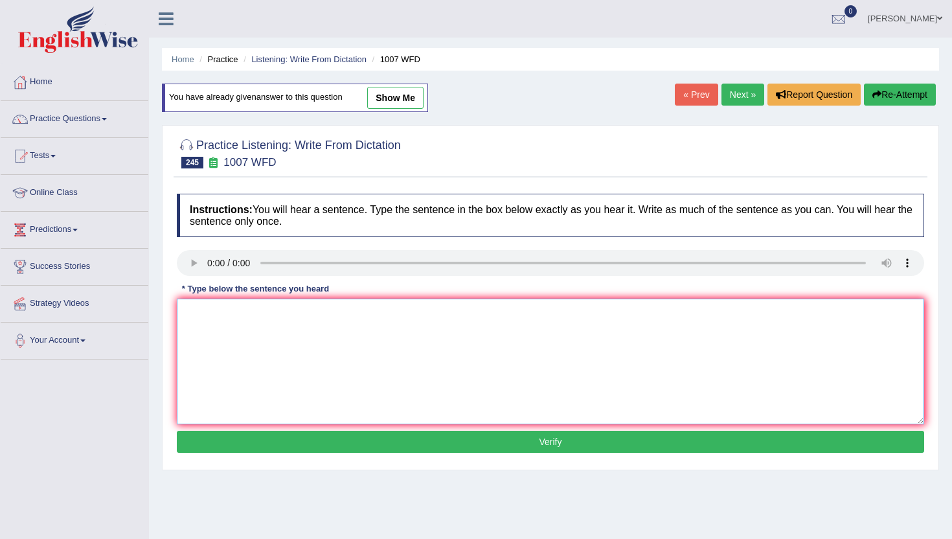
click at [205, 318] on textarea at bounding box center [551, 362] width 748 height 126
type textarea "n"
click at [219, 437] on button "Verify" at bounding box center [551, 442] width 748 height 22
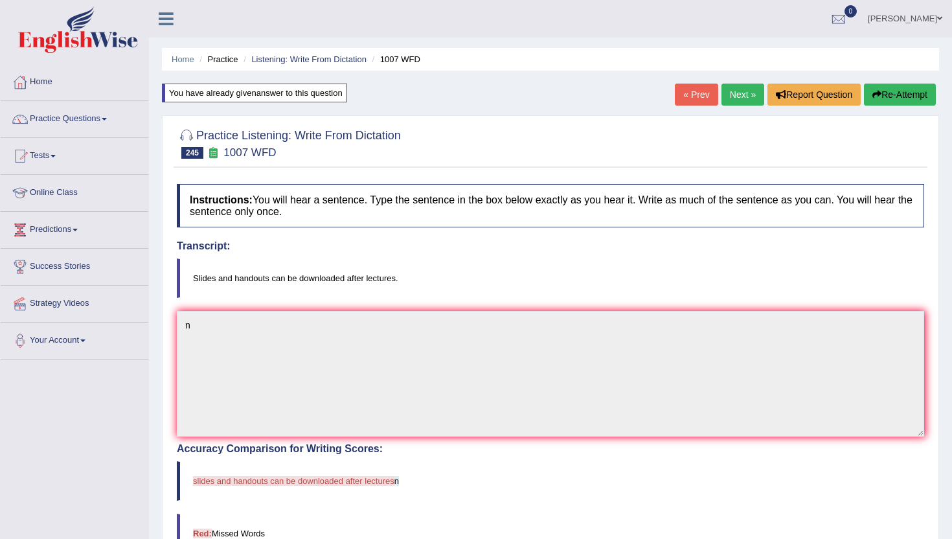
click at [730, 88] on link "Next »" at bounding box center [743, 95] width 43 height 22
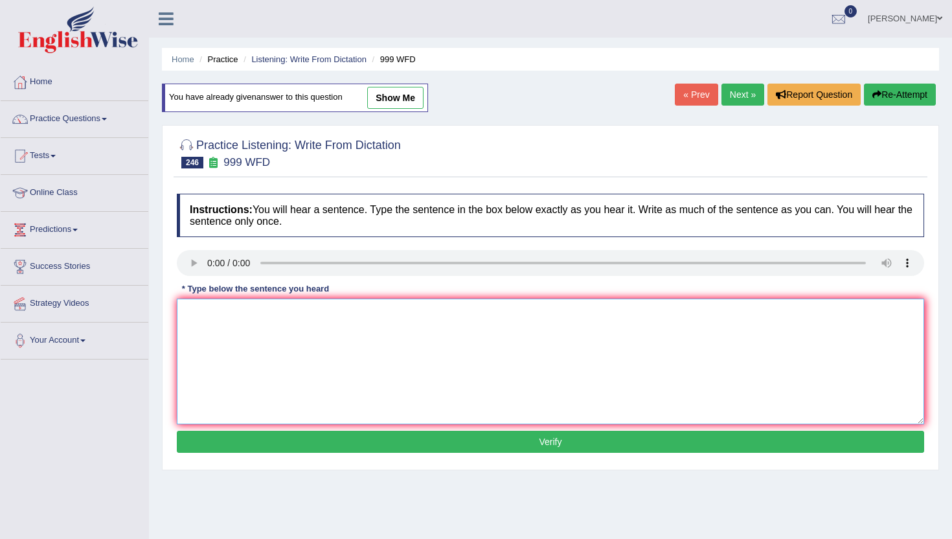
click at [222, 386] on textarea at bounding box center [551, 362] width 748 height 126
click at [242, 401] on textarea at bounding box center [551, 362] width 748 height 126
type textarea "n"
click at [236, 474] on div "Home Practice Listening: Write From Dictation 999 WFD You have already given an…" at bounding box center [550, 324] width 803 height 648
click at [236, 438] on button "Verify" at bounding box center [551, 442] width 748 height 22
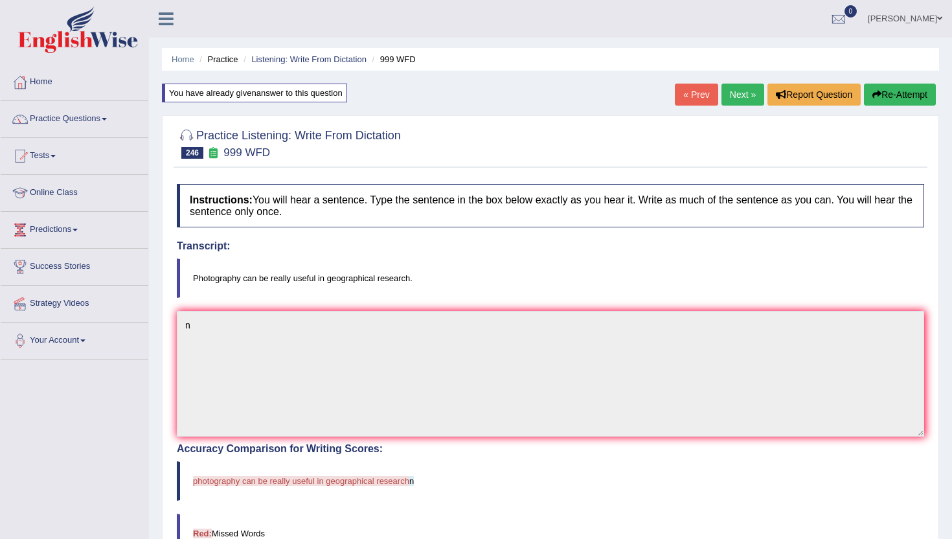
click at [724, 102] on link "Next »" at bounding box center [743, 95] width 43 height 22
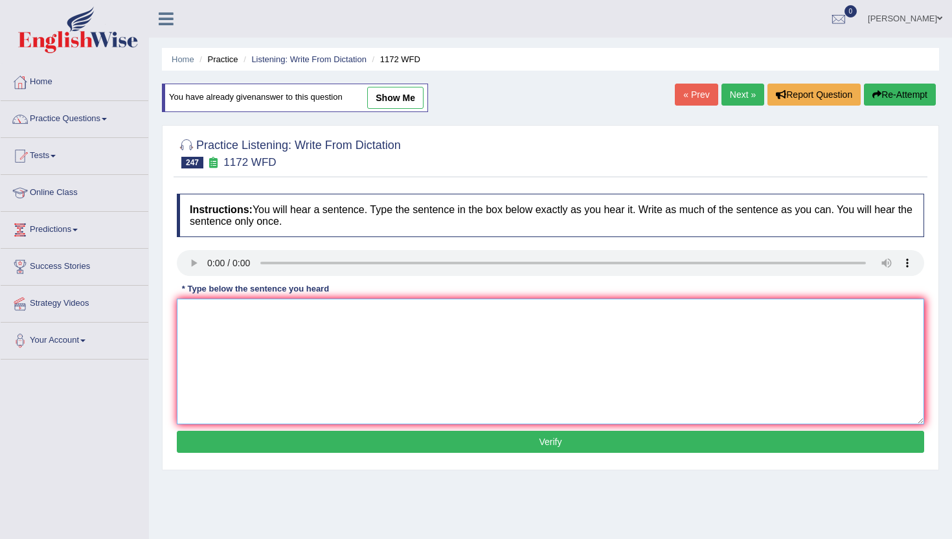
click at [222, 342] on textarea at bounding box center [551, 362] width 748 height 126
drag, startPoint x: 221, startPoint y: 343, endPoint x: 232, endPoint y: 317, distance: 28.2
click at [221, 343] on textarea at bounding box center [551, 362] width 748 height 126
type textarea "b"
click at [227, 453] on div "Instructions: You will hear a sentence. Type the sentence in the box below exac…" at bounding box center [551, 325] width 754 height 276
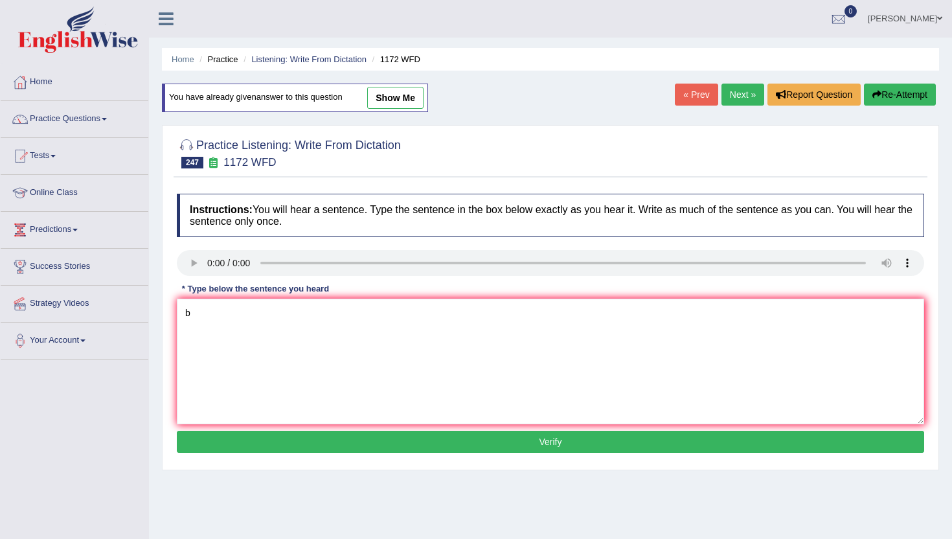
click at [227, 441] on button "Verify" at bounding box center [551, 442] width 748 height 22
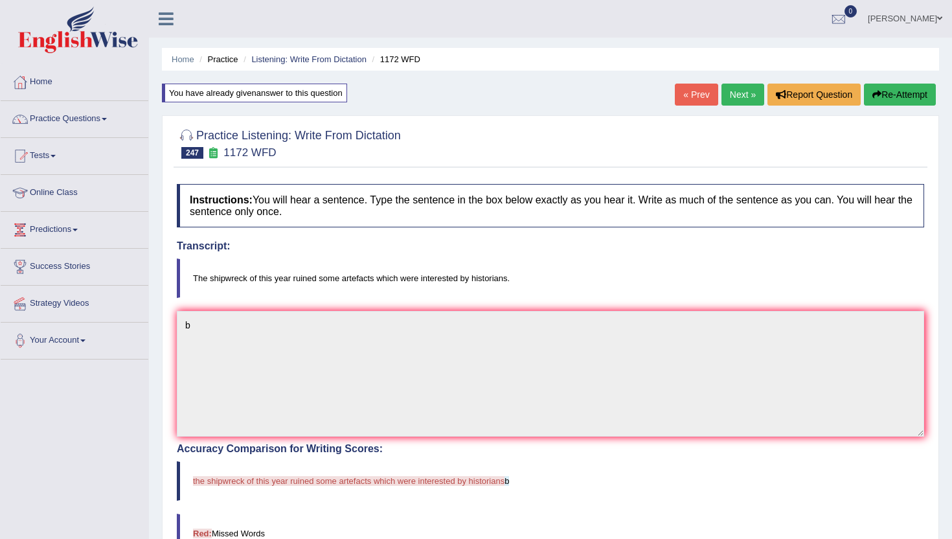
click at [886, 89] on button "Re-Attempt" at bounding box center [900, 95] width 72 height 22
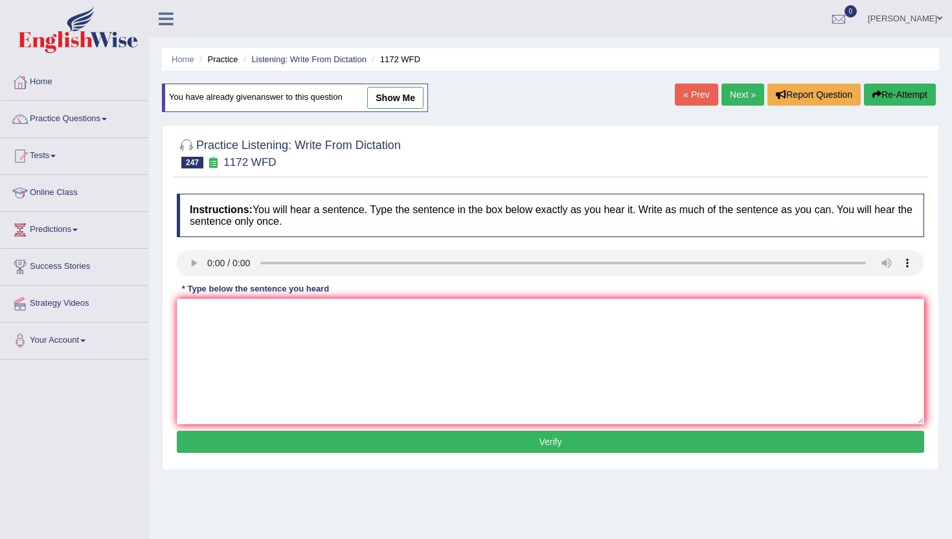
click at [741, 102] on link "Next »" at bounding box center [743, 95] width 43 height 22
drag, startPoint x: 227, startPoint y: 368, endPoint x: 227, endPoint y: 355, distance: 13.0
click at [227, 361] on textarea at bounding box center [551, 362] width 748 height 126
type textarea "n"
click at [215, 442] on button "Verify" at bounding box center [551, 442] width 748 height 22
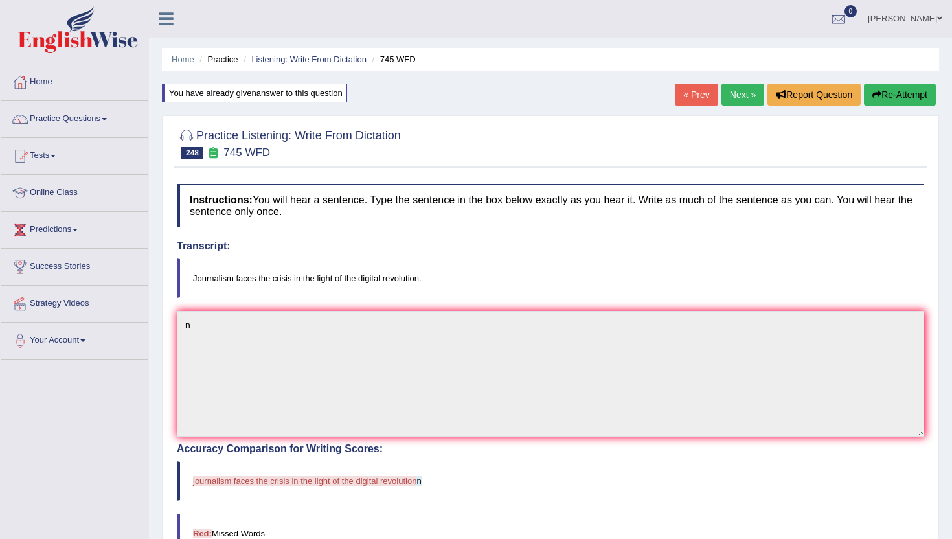
click at [733, 95] on link "Next »" at bounding box center [743, 95] width 43 height 22
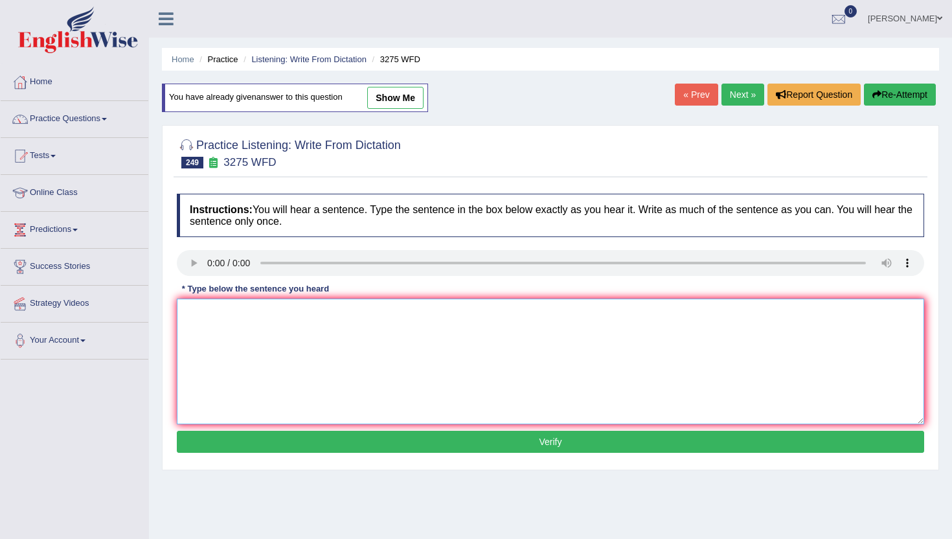
click at [267, 399] on textarea at bounding box center [551, 362] width 748 height 126
type textarea "n"
click at [257, 452] on button "Verify" at bounding box center [551, 442] width 748 height 22
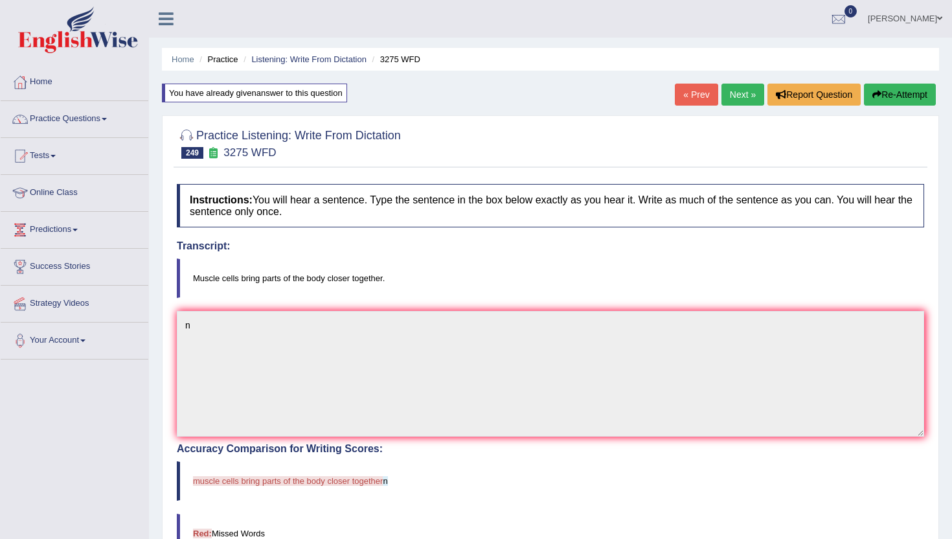
click at [737, 97] on link "Next »" at bounding box center [743, 95] width 43 height 22
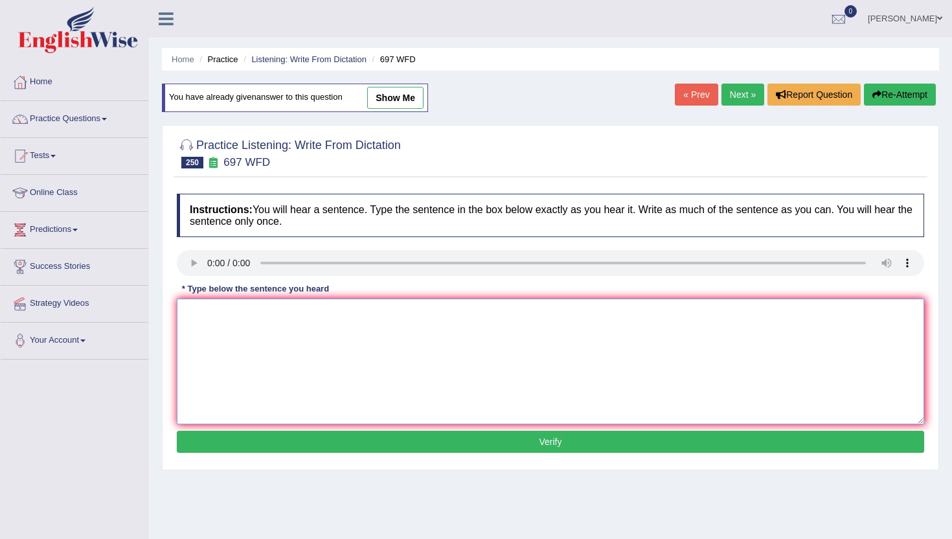
click at [282, 414] on textarea at bounding box center [551, 362] width 748 height 126
type textarea "m"
click at [273, 443] on button "Verify" at bounding box center [551, 442] width 748 height 22
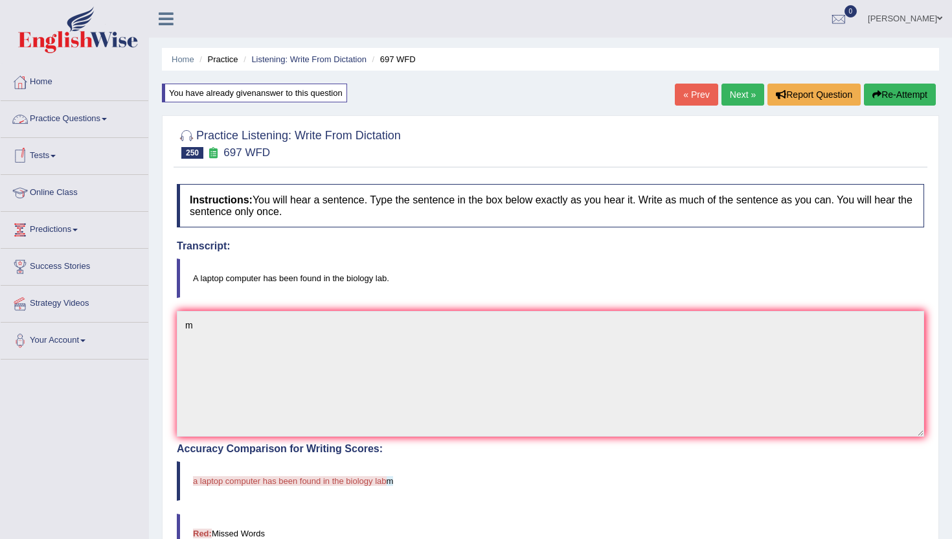
click at [82, 121] on link "Practice Questions" at bounding box center [75, 117] width 148 height 32
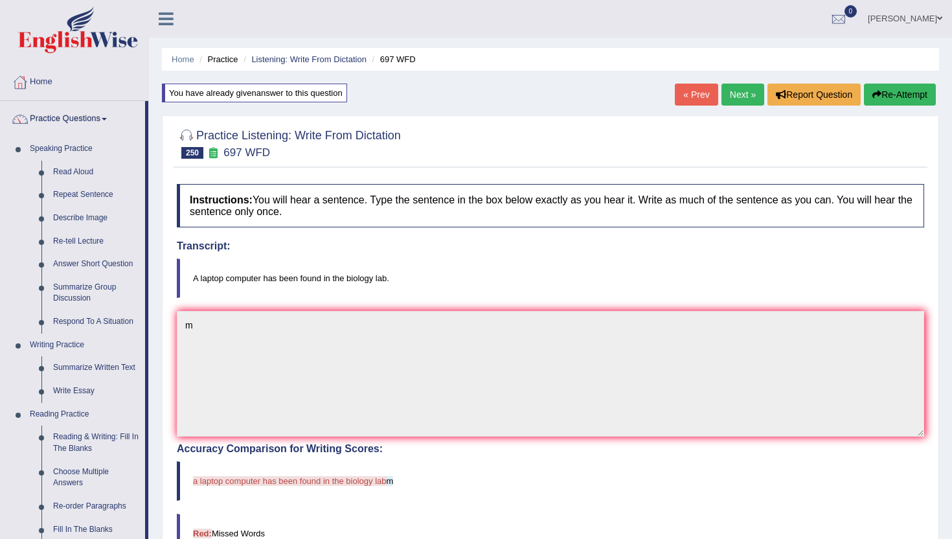
click at [150, 522] on div "Home Practice Listening: Write From Dictation 697 WFD You have already given an…" at bounding box center [550, 406] width 803 height 813
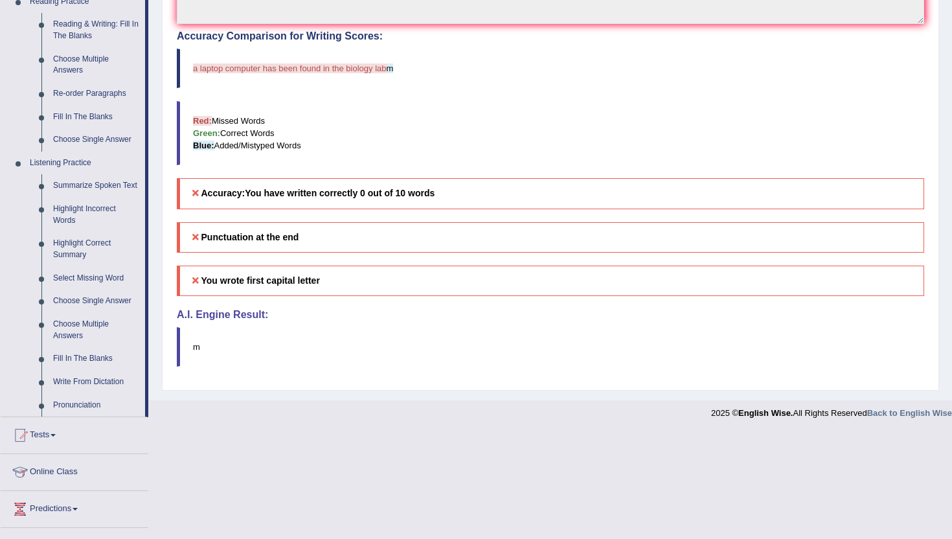
scroll to position [415, 0]
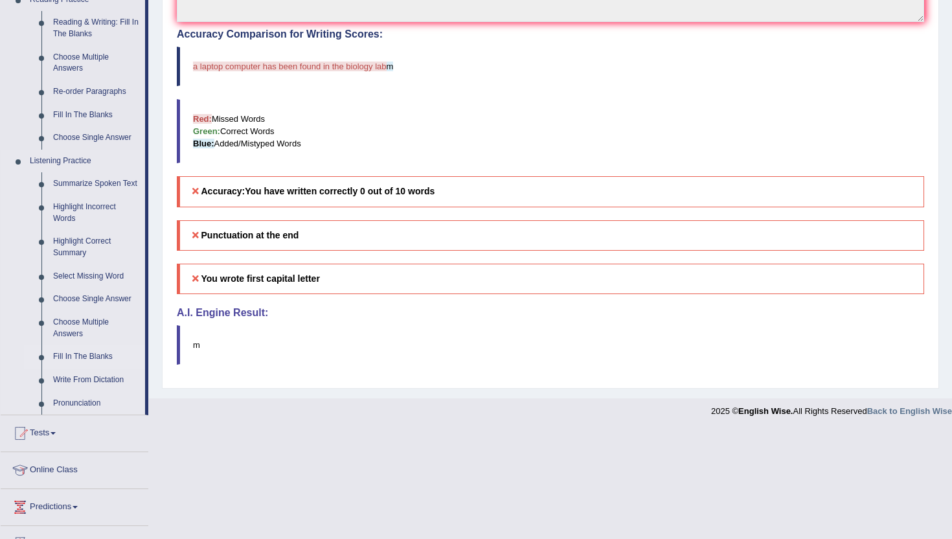
click at [83, 364] on link "Fill In The Blanks" at bounding box center [96, 356] width 98 height 23
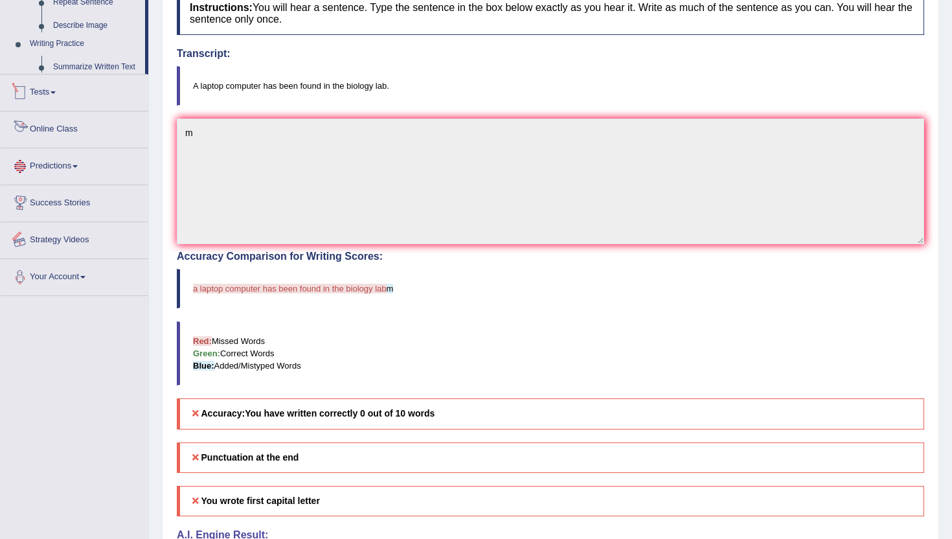
scroll to position [306, 0]
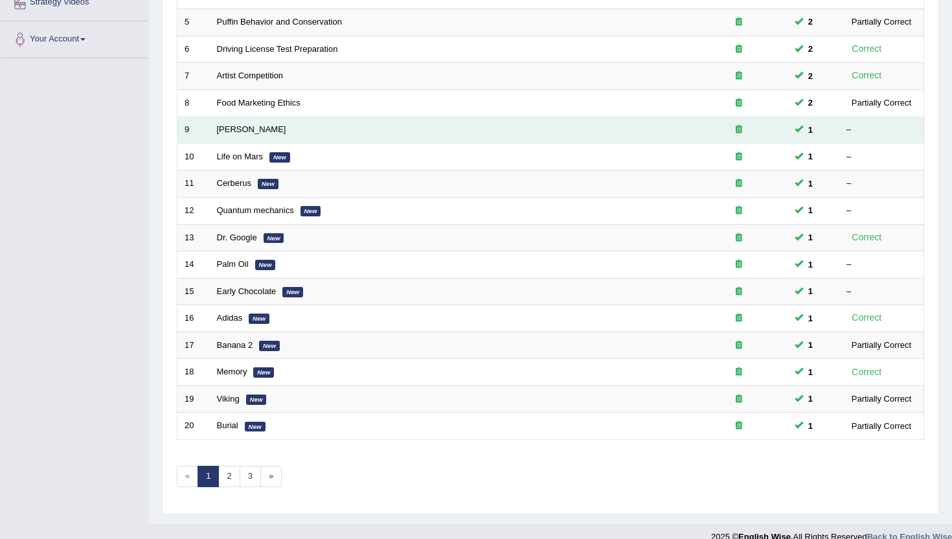
scroll to position [319, 0]
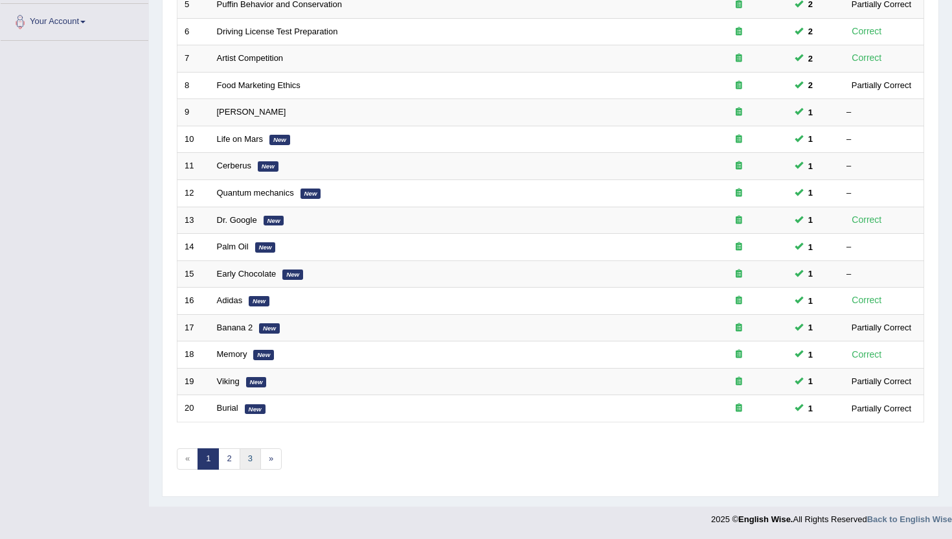
click at [253, 452] on link "3" at bounding box center [250, 458] width 21 height 21
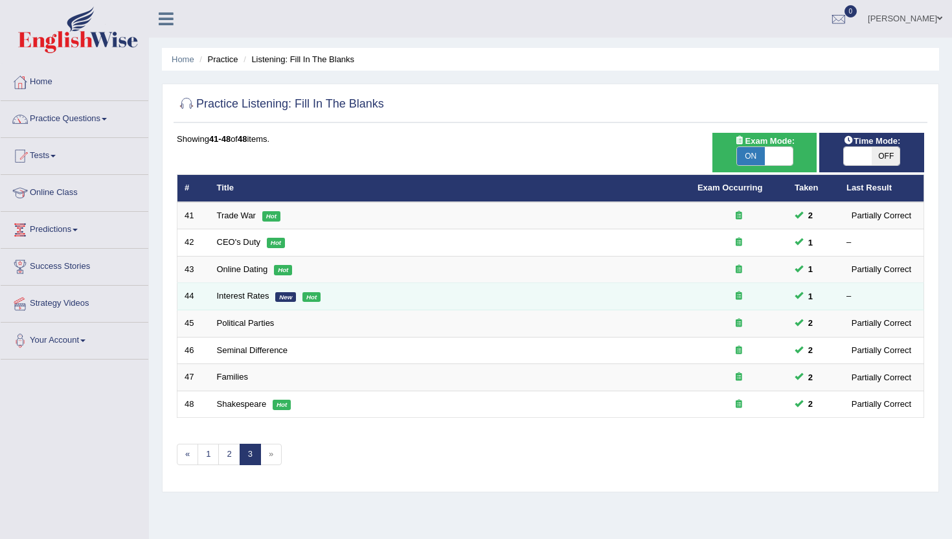
click at [238, 290] on td "Interest Rates New Hot" at bounding box center [450, 296] width 481 height 27
click at [240, 298] on link "Interest Rates" at bounding box center [243, 296] width 52 height 10
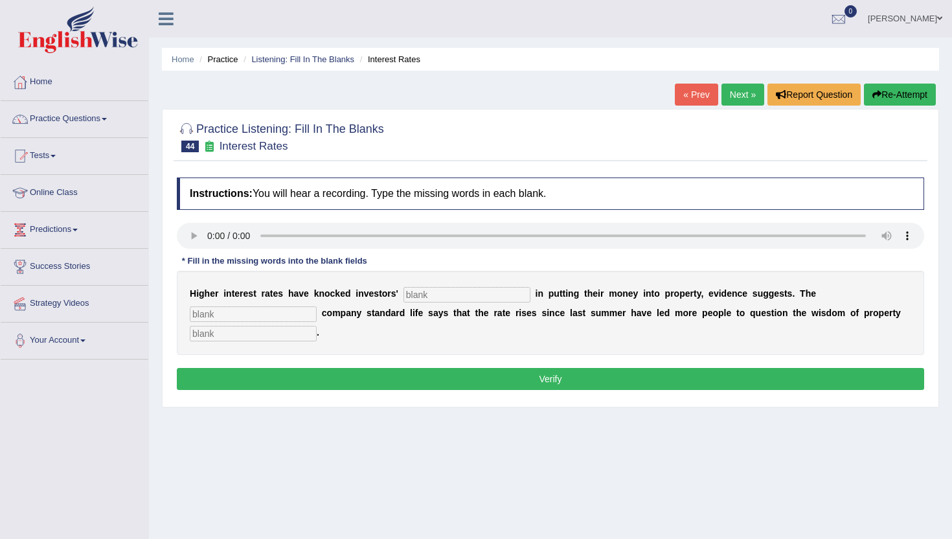
click at [422, 297] on input "text" at bounding box center [467, 295] width 127 height 16
click at [317, 326] on input "text" at bounding box center [253, 334] width 127 height 16
type input "investment"
click at [821, 303] on div "H i g h e r i n t e r e s t r a t e s h a v e k n o c k e d i n v e s t o r s '…" at bounding box center [551, 313] width 748 height 84
click at [317, 306] on input "text" at bounding box center [253, 314] width 127 height 16
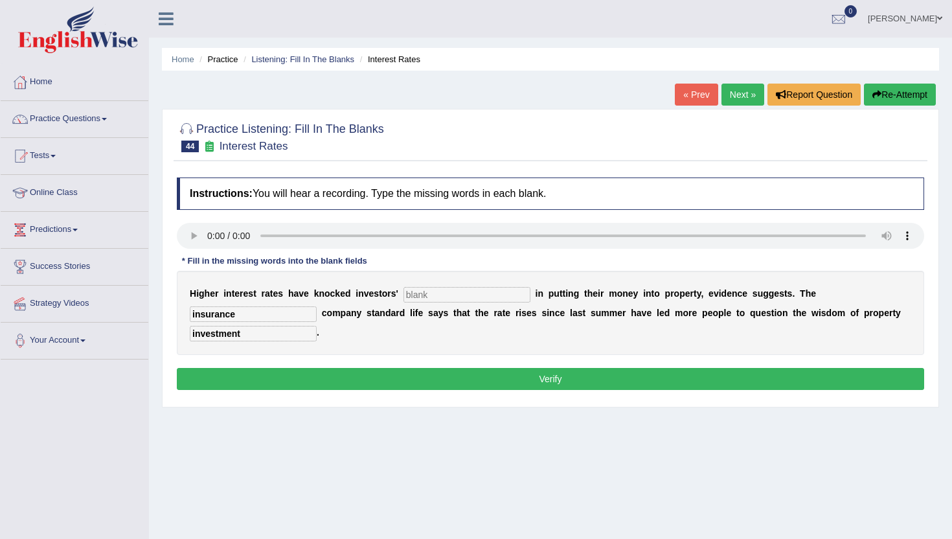
type input "insurance"
click at [409, 299] on input "text" at bounding box center [467, 295] width 127 height 16
type input "confidence"
click at [391, 368] on button "Verify" at bounding box center [551, 379] width 748 height 22
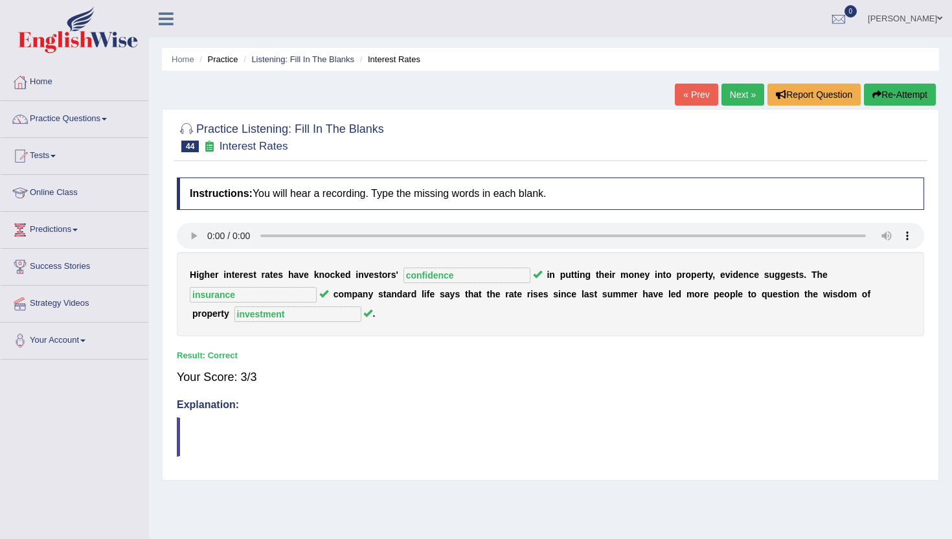
click at [692, 85] on link "« Prev" at bounding box center [696, 95] width 43 height 22
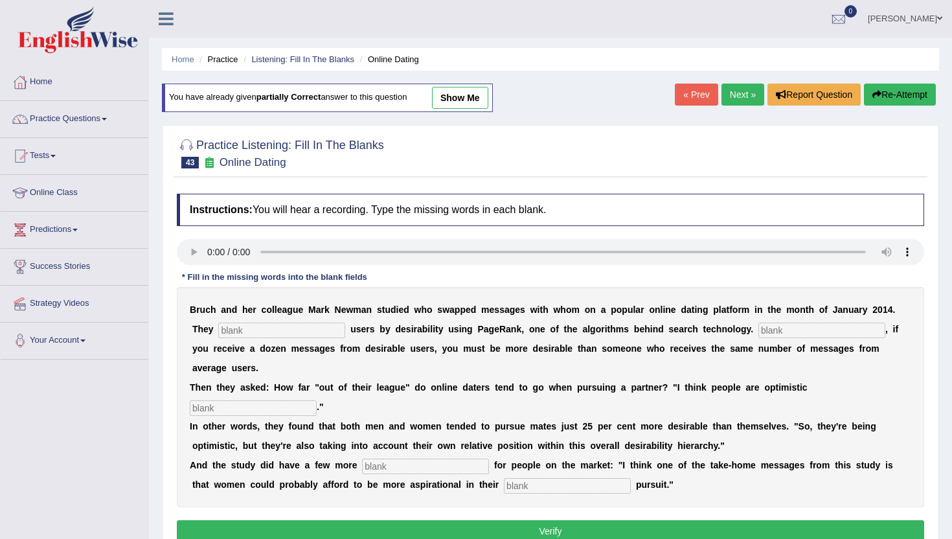
click at [237, 329] on input "text" at bounding box center [281, 331] width 127 height 16
type input "cata"
click at [759, 333] on input "text" at bounding box center [822, 331] width 127 height 16
type input "essentially"
click at [207, 409] on input "text" at bounding box center [253, 408] width 127 height 16
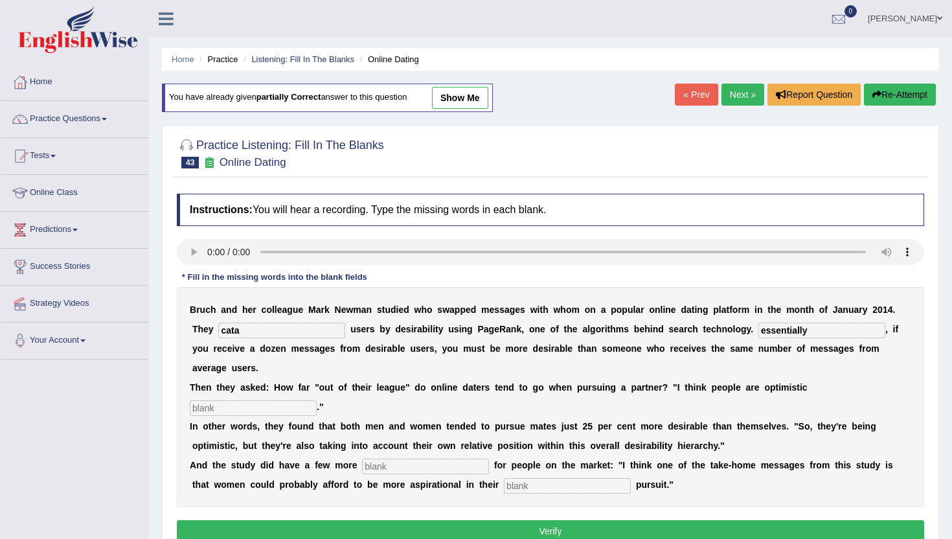
click at [247, 329] on input "cata" at bounding box center [281, 331] width 127 height 16
type input "catagorized"
click at [209, 411] on input "text" at bounding box center [253, 408] width 127 height 16
type input "realistc"
click at [375, 467] on input "text" at bounding box center [425, 467] width 127 height 16
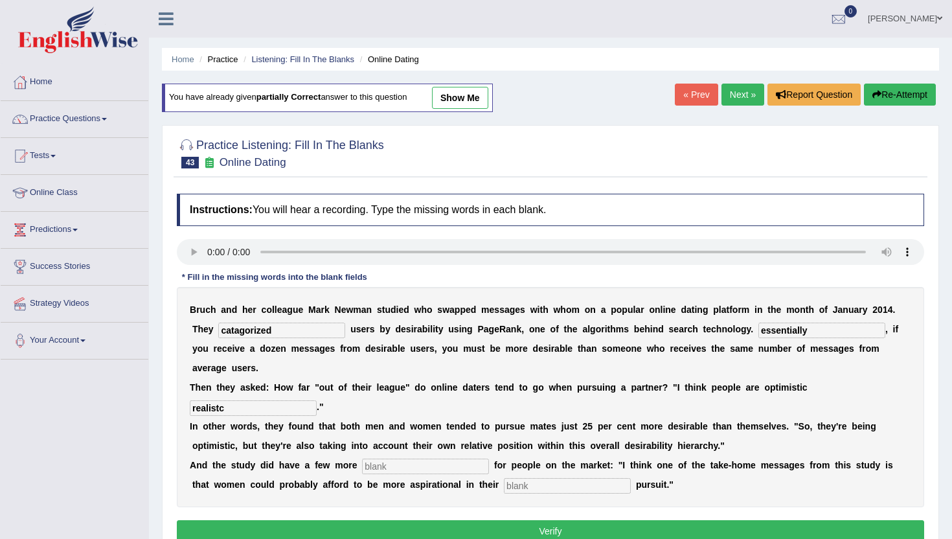
type input "k"
type input "lessons"
click at [504, 483] on input "text" at bounding box center [567, 486] width 127 height 16
type input "made"
click at [219, 411] on input "realistc" at bounding box center [253, 408] width 127 height 16
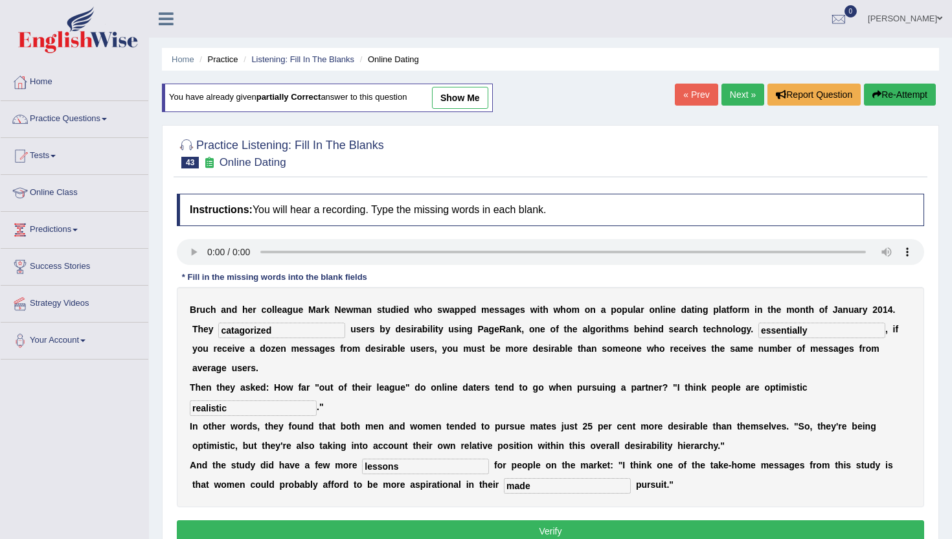
type input "realistic"
click at [518, 534] on button "Verify" at bounding box center [551, 531] width 748 height 22
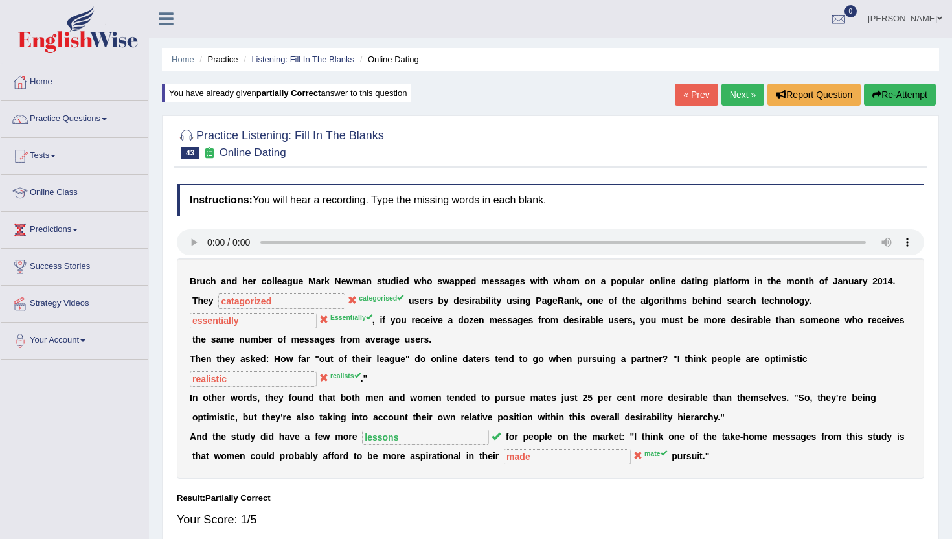
click at [691, 96] on link "« Prev" at bounding box center [696, 95] width 43 height 22
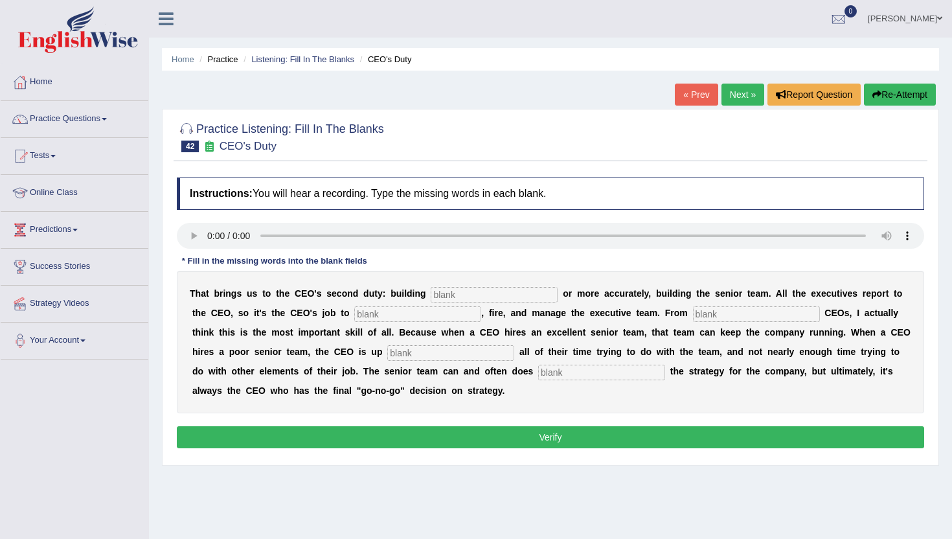
click at [438, 294] on input "text" at bounding box center [494, 295] width 127 height 16
type input "everyone"
click at [354, 314] on input "text" at bounding box center [417, 314] width 127 height 16
type input "hi"
click at [693, 318] on input "text" at bounding box center [756, 314] width 127 height 16
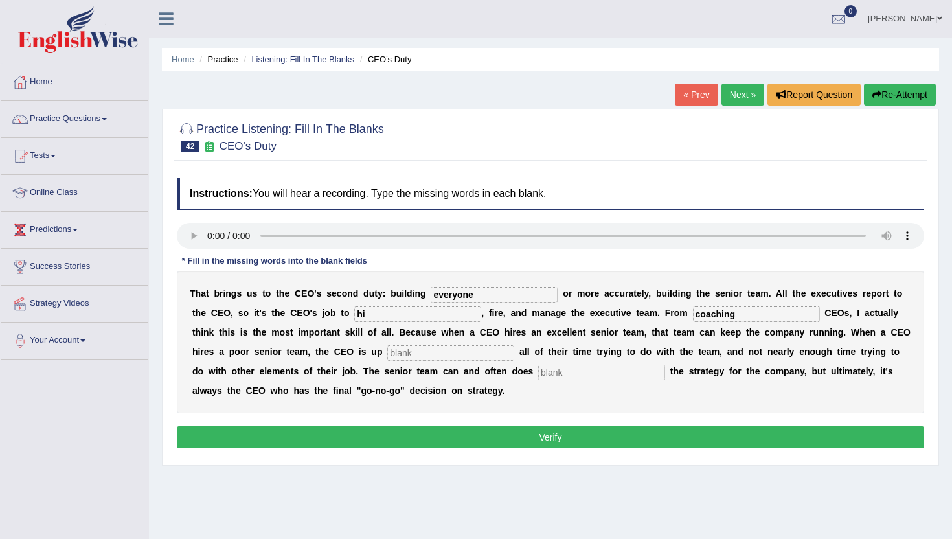
type input "coaching"
click at [372, 314] on input "hi" at bounding box center [417, 314] width 127 height 16
type input "hire"
click at [387, 354] on input "text" at bounding box center [450, 353] width 127 height 16
click at [538, 374] on input "text" at bounding box center [601, 373] width 127 height 16
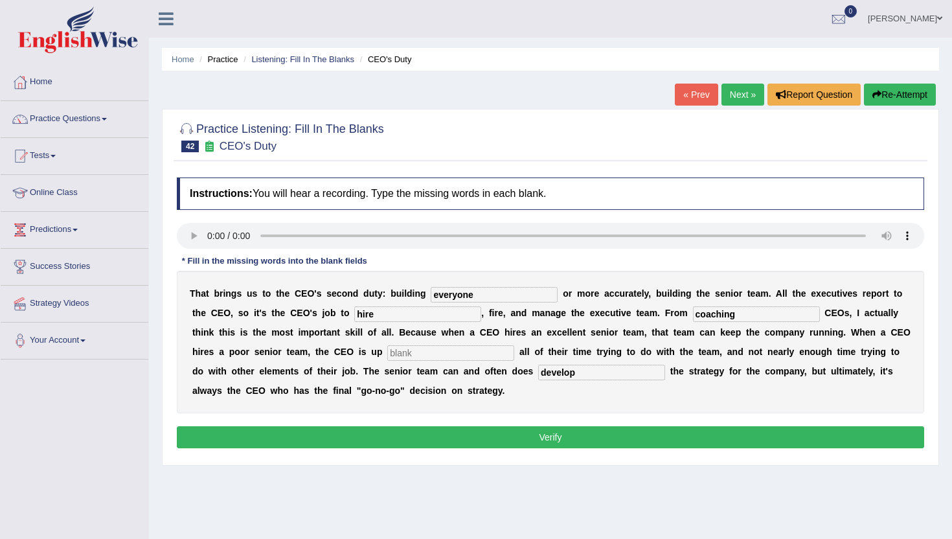
type input "develop"
click at [387, 349] on input "text" at bounding box center [450, 353] width 127 height 16
click at [376, 435] on button "Verify" at bounding box center [551, 437] width 748 height 22
click at [387, 358] on input "text" at bounding box center [450, 353] width 127 height 16
type input "m"
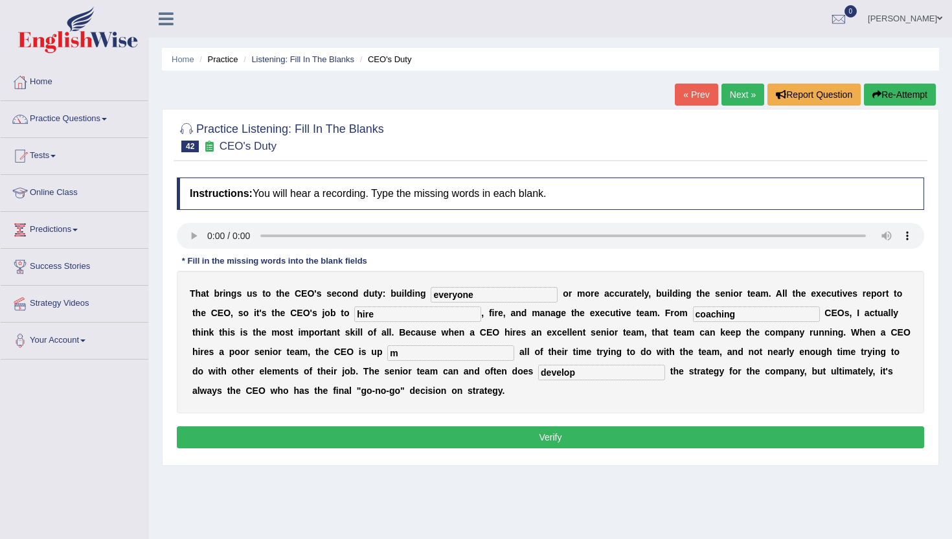
click at [375, 435] on button "Verify" at bounding box center [551, 437] width 748 height 22
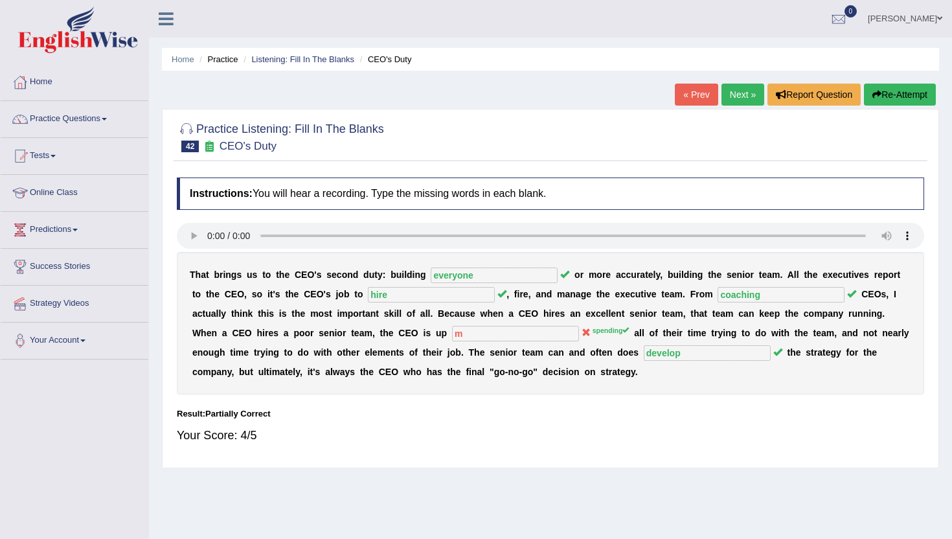
click at [734, 91] on link "Next »" at bounding box center [743, 95] width 43 height 22
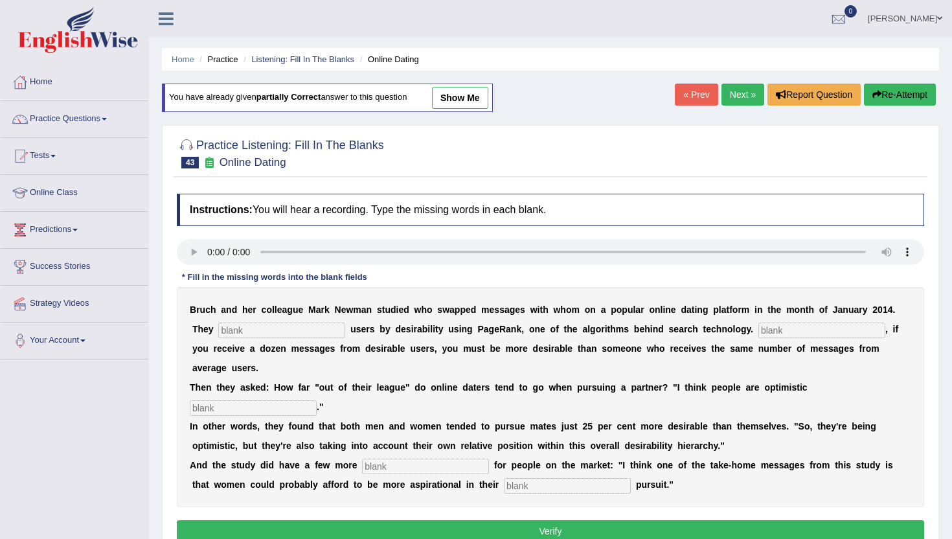
click at [693, 82] on div "Home Practice Listening: Fill In The Blanks Online Dating You have already give…" at bounding box center [550, 324] width 803 height 648
click at [693, 95] on link "« Prev" at bounding box center [696, 95] width 43 height 22
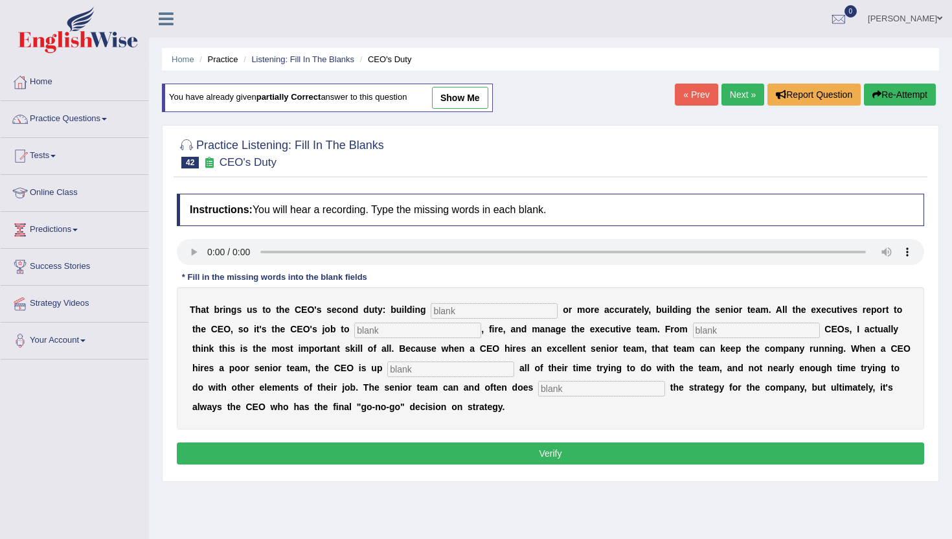
click at [693, 95] on link "« Prev" at bounding box center [696, 95] width 43 height 22
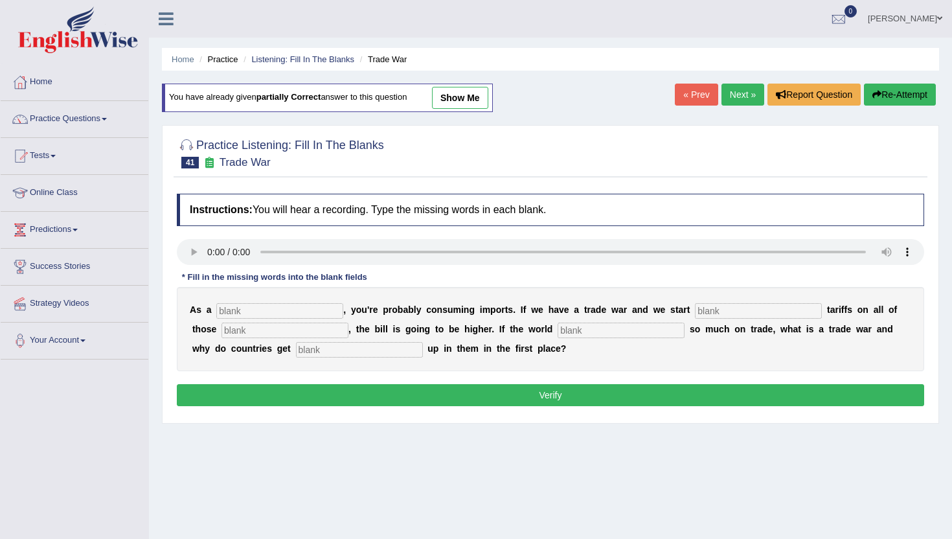
click at [227, 317] on input "text" at bounding box center [279, 311] width 127 height 16
type input "consumer"
click at [695, 312] on input "text" at bounding box center [758, 311] width 127 height 16
type input "slapping"
click at [222, 334] on input "text" at bounding box center [285, 331] width 127 height 16
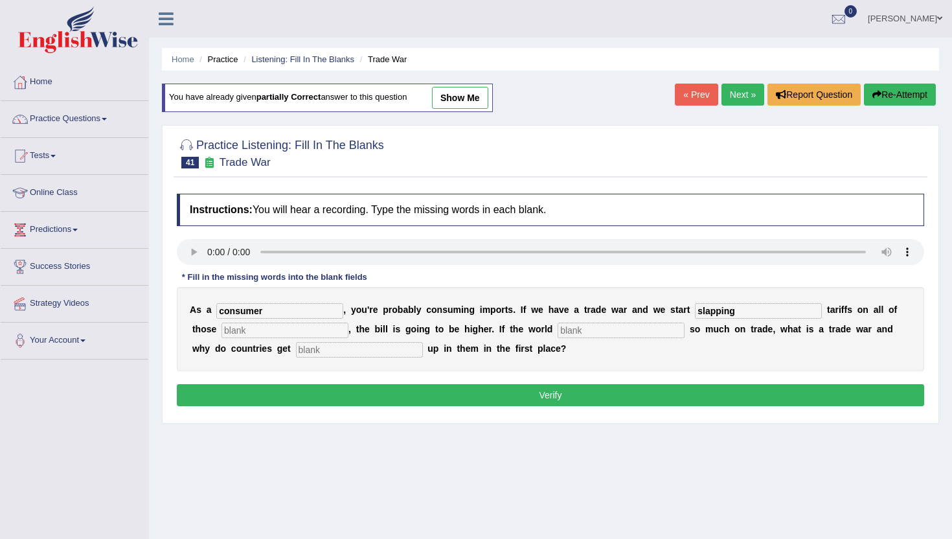
click at [558, 338] on input "text" at bounding box center [621, 331] width 127 height 16
type input "relise"
click at [296, 352] on input "text" at bounding box center [359, 350] width 127 height 16
type input "cord"
click at [222, 327] on input "text" at bounding box center [285, 331] width 127 height 16
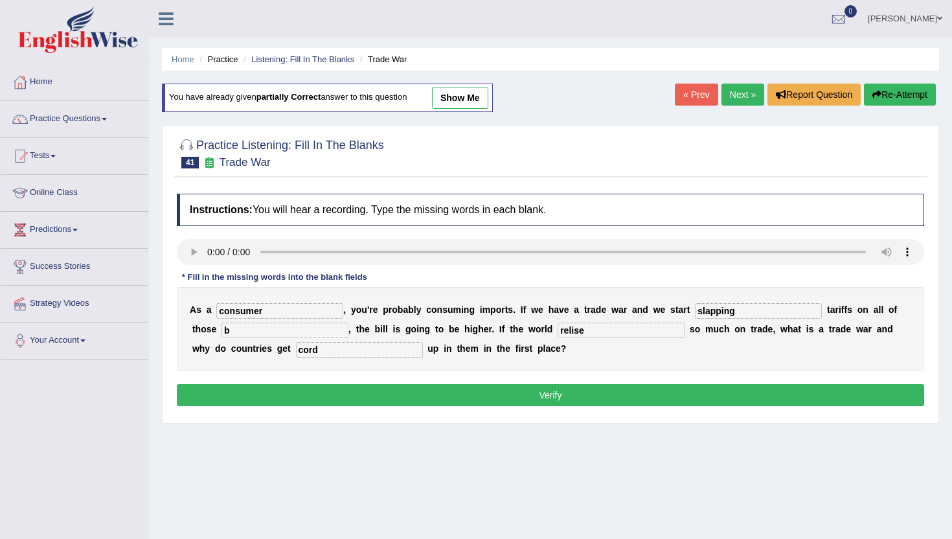
type input "b"
click at [202, 402] on button "Verify" at bounding box center [551, 395] width 748 height 22
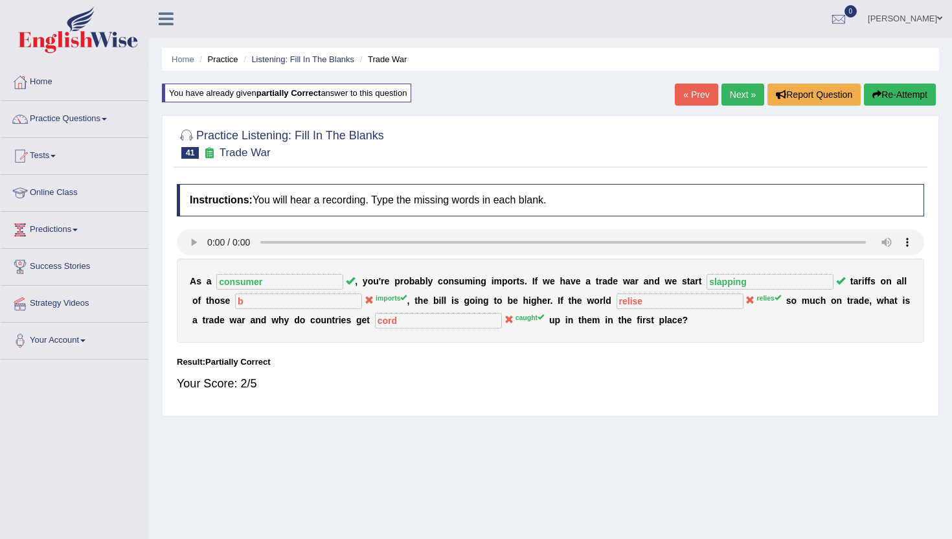
click at [691, 95] on link "« Prev" at bounding box center [696, 95] width 43 height 22
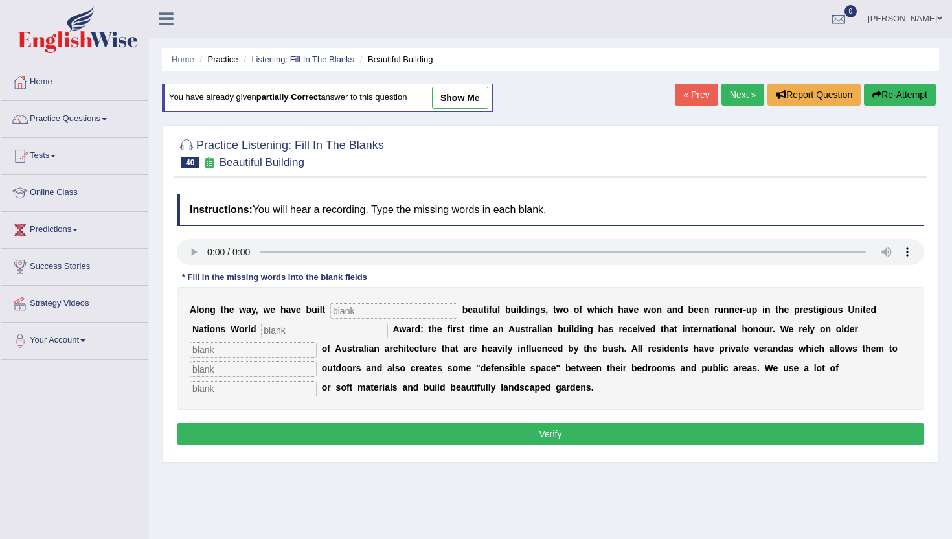
click at [339, 312] on input "text" at bounding box center [393, 311] width 127 height 16
type input "unsamedily"
click at [261, 332] on input "text" at bounding box center [324, 331] width 127 height 16
type input "habitate"
click at [317, 342] on input "text" at bounding box center [253, 350] width 127 height 16
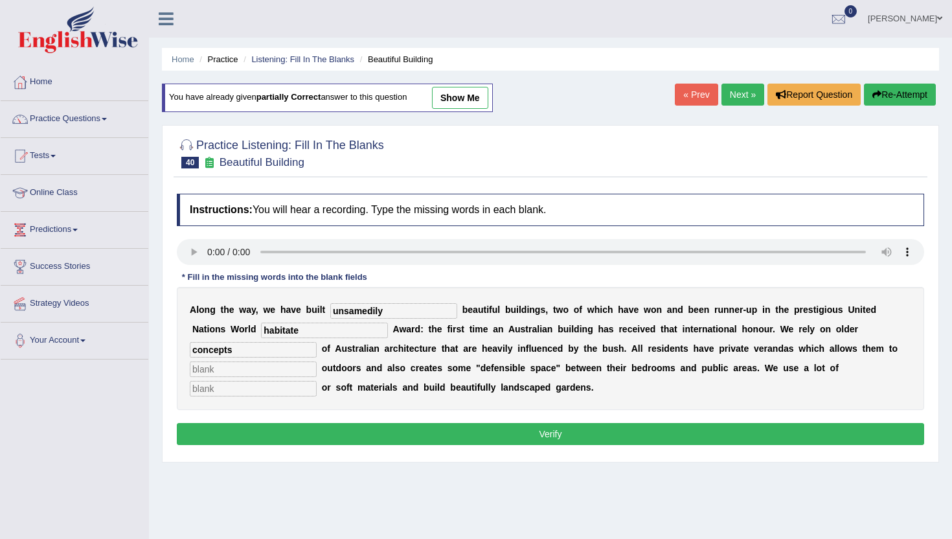
type input "concepts"
click at [317, 362] on input "text" at bounding box center [253, 370] width 127 height 16
type input "socialise"
click at [317, 381] on input "text" at bounding box center [253, 389] width 127 height 16
type input "natural"
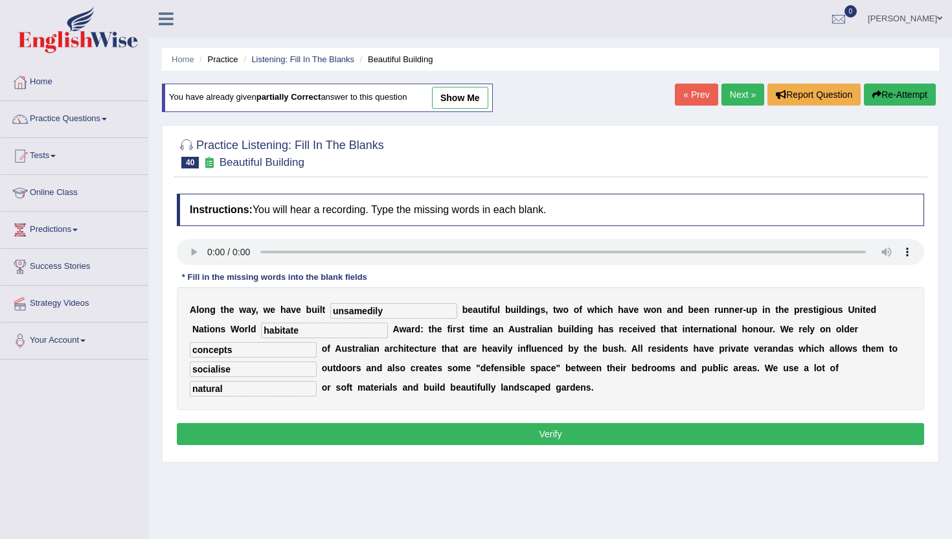
click at [317, 362] on input "socialise" at bounding box center [253, 370] width 127 height 16
type input "socialize"
click at [266, 330] on input "habitate" at bounding box center [324, 331] width 127 height 16
type input "habitat"
click at [386, 312] on input "unsamedily" at bounding box center [393, 311] width 127 height 16
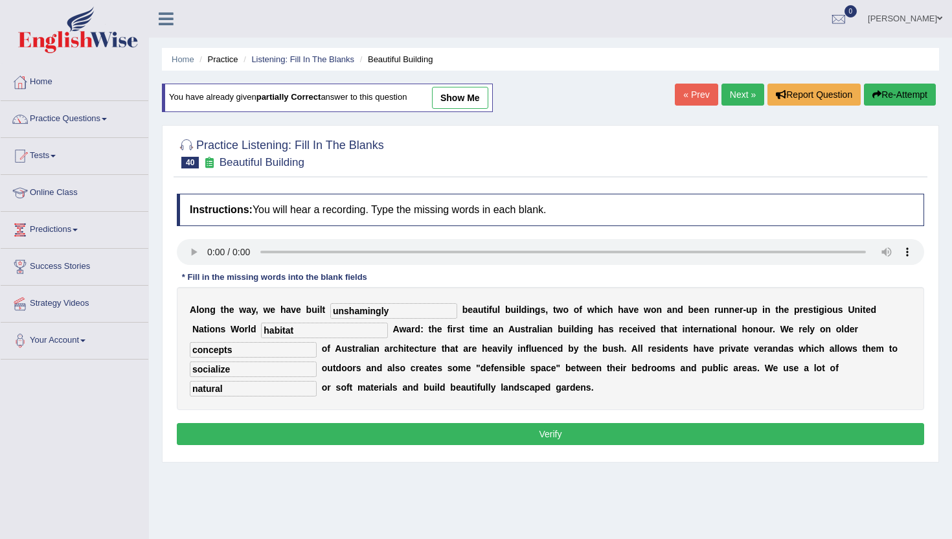
type input "unshamingly"
click at [369, 433] on button "Verify" at bounding box center [551, 434] width 748 height 22
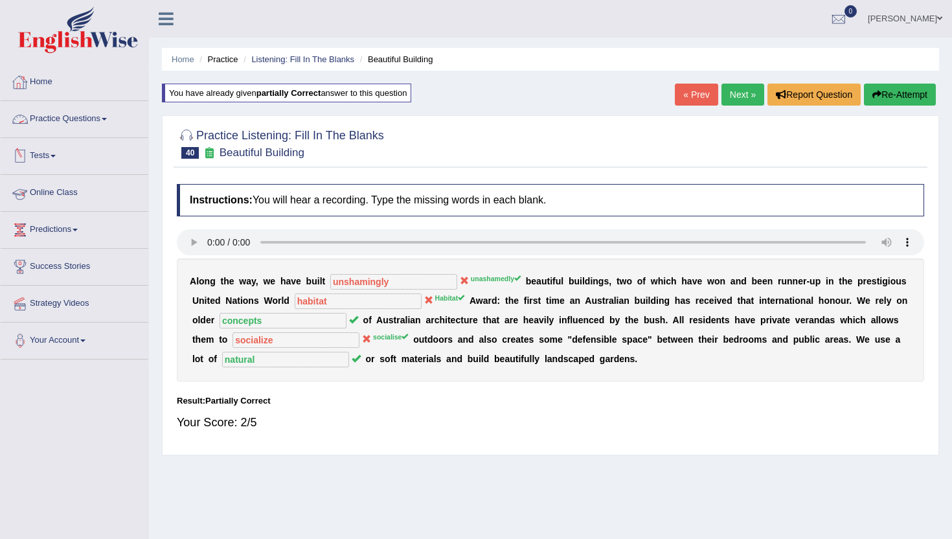
click at [75, 121] on link "Practice Questions" at bounding box center [75, 117] width 148 height 32
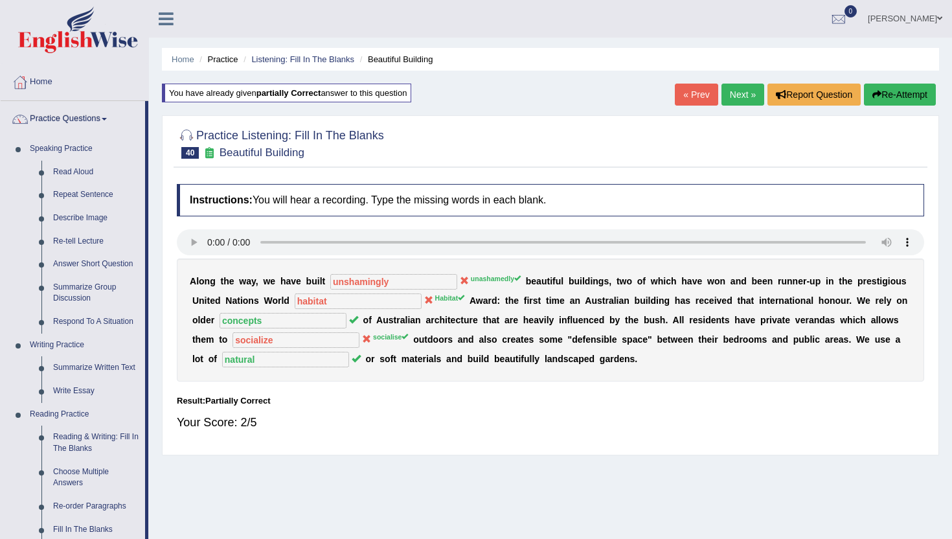
click at [152, 512] on div "Home Practice Listening: Fill In The Blanks Beautiful Building You have already…" at bounding box center [550, 324] width 803 height 648
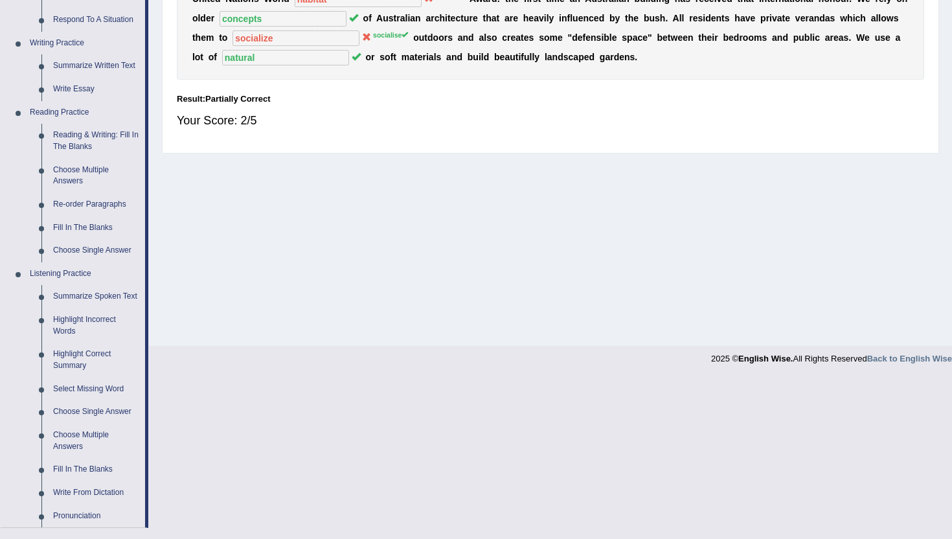
scroll to position [337, 0]
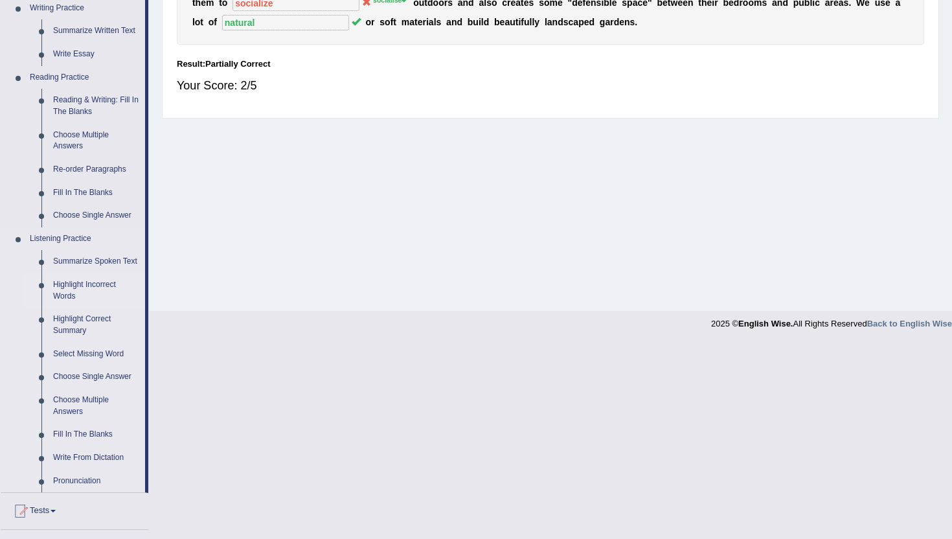
click at [63, 304] on link "Highlight Incorrect Words" at bounding box center [96, 290] width 98 height 34
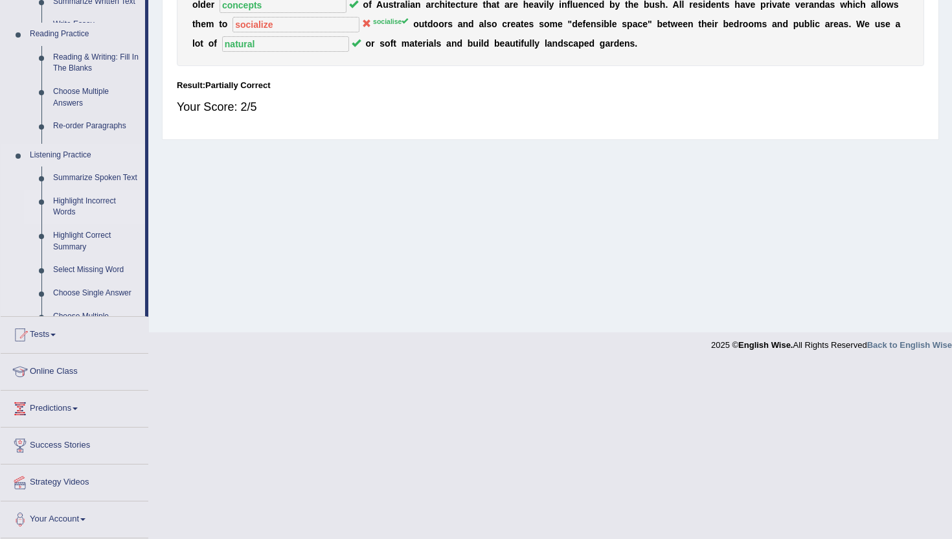
scroll to position [141, 0]
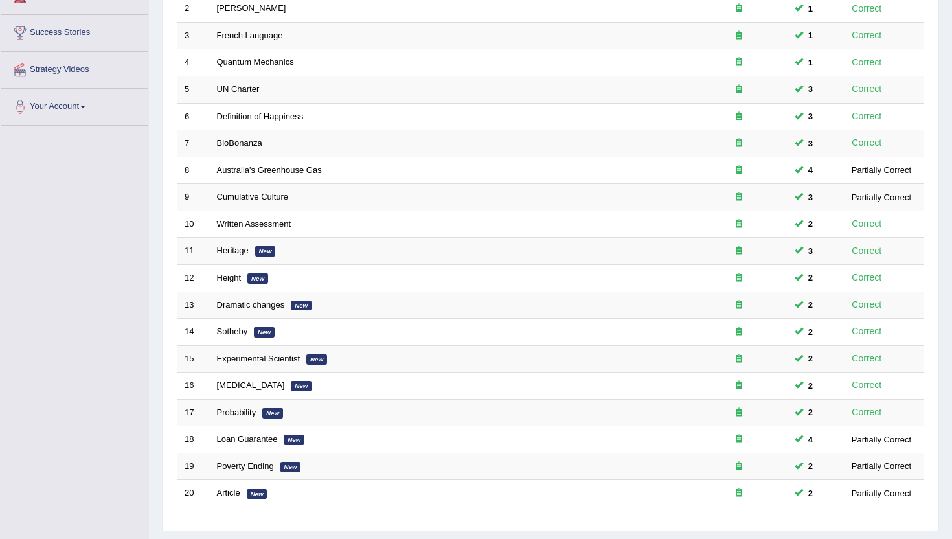
scroll to position [268, 0]
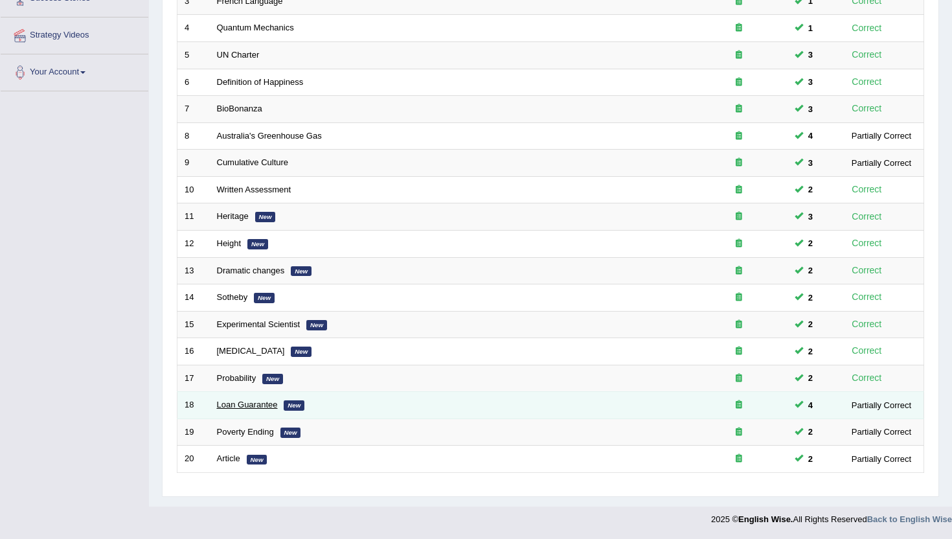
click at [238, 409] on link "Loan Guarantee" at bounding box center [247, 405] width 61 height 10
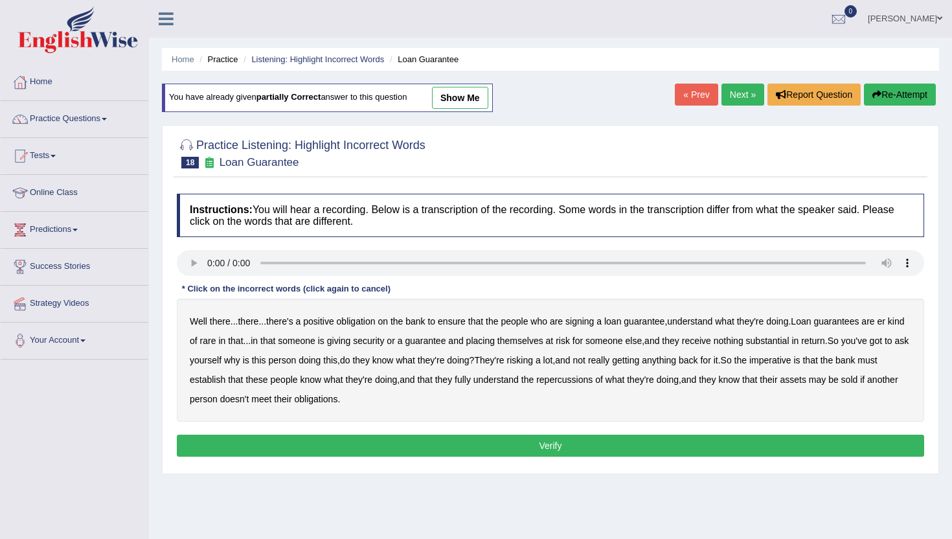
click at [711, 325] on b "understand" at bounding box center [689, 321] width 45 height 10
click at [351, 343] on b "giving" at bounding box center [339, 341] width 24 height 10
click at [789, 342] on b "substantial" at bounding box center [767, 341] width 43 height 10
click at [225, 380] on b "establish" at bounding box center [208, 380] width 36 height 10
click at [593, 380] on b "repercussions" at bounding box center [564, 380] width 56 height 10
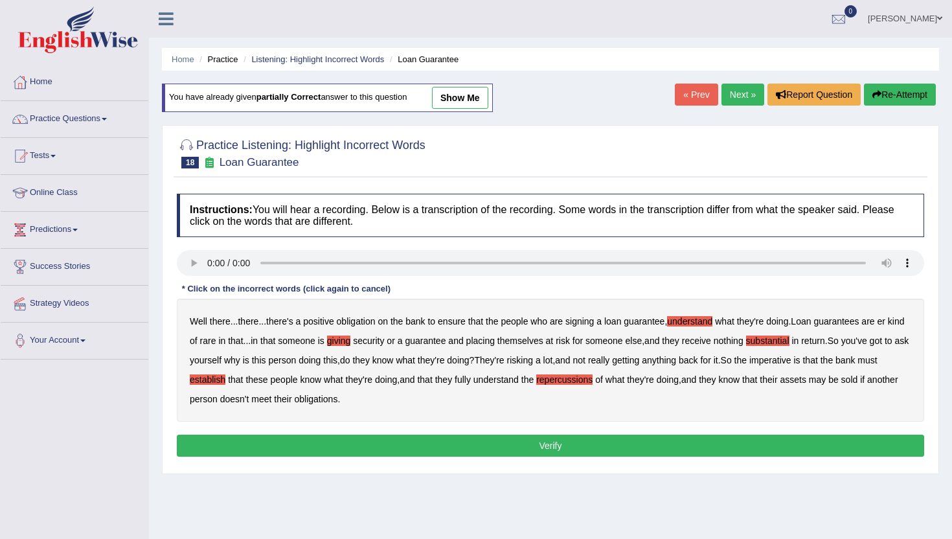
click at [806, 383] on b "assets" at bounding box center [793, 380] width 26 height 10
click at [373, 442] on button "Verify" at bounding box center [551, 446] width 748 height 22
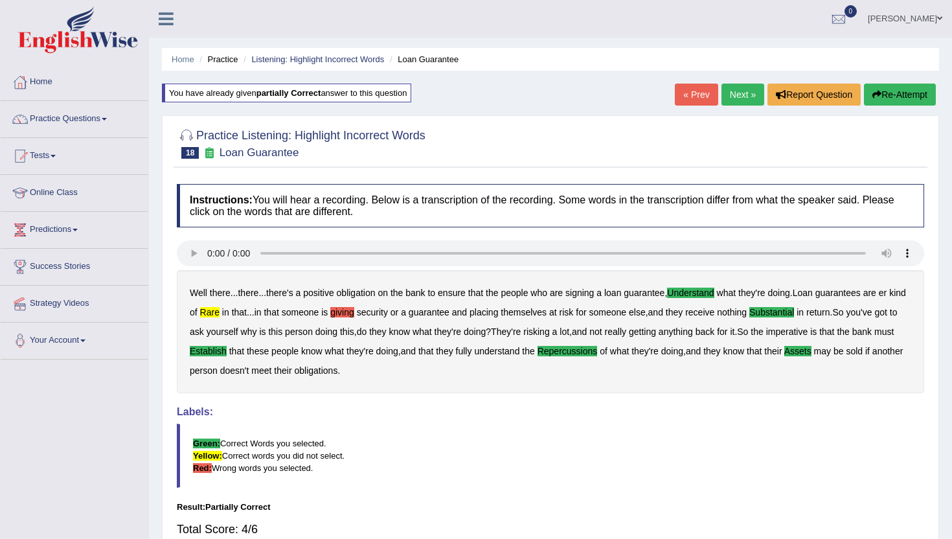
click at [739, 102] on link "Next »" at bounding box center [743, 95] width 43 height 22
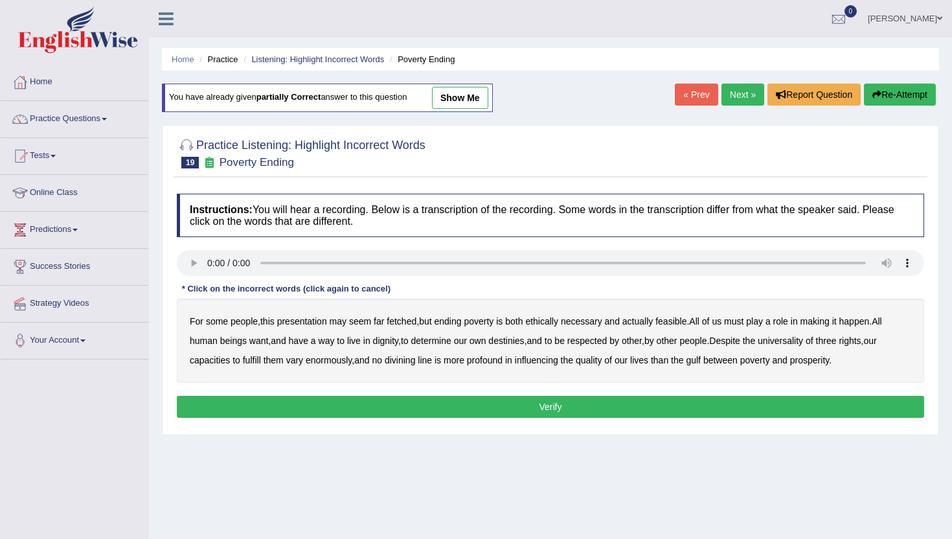
click at [299, 320] on b "presentation" at bounding box center [302, 321] width 50 height 10
click at [548, 321] on b "ethically" at bounding box center [541, 321] width 33 height 10
click at [359, 345] on b "live" at bounding box center [354, 341] width 14 height 10
click at [329, 343] on b "way" at bounding box center [327, 341] width 16 height 10
click at [358, 340] on b "live" at bounding box center [354, 341] width 14 height 10
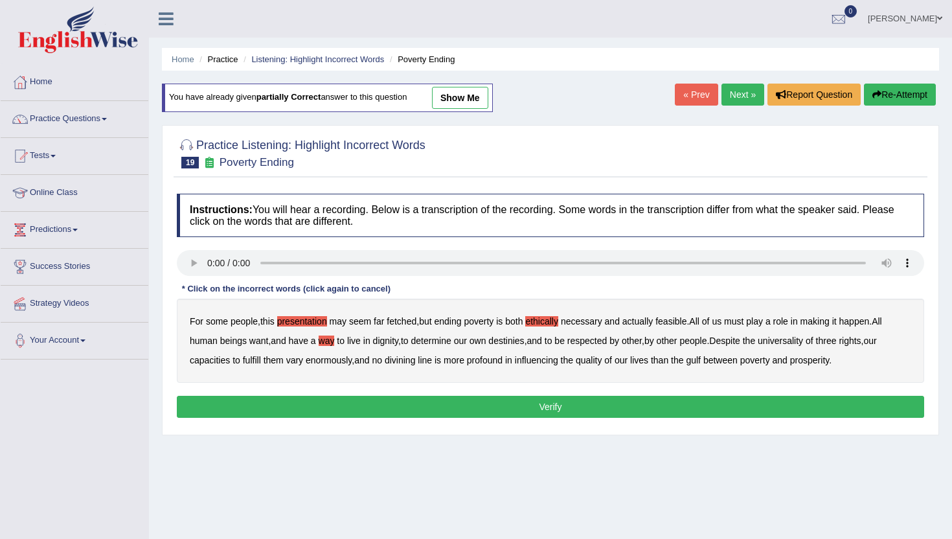
click at [837, 341] on b "three" at bounding box center [826, 341] width 21 height 10
click at [699, 413] on button "Verify" at bounding box center [551, 407] width 748 height 22
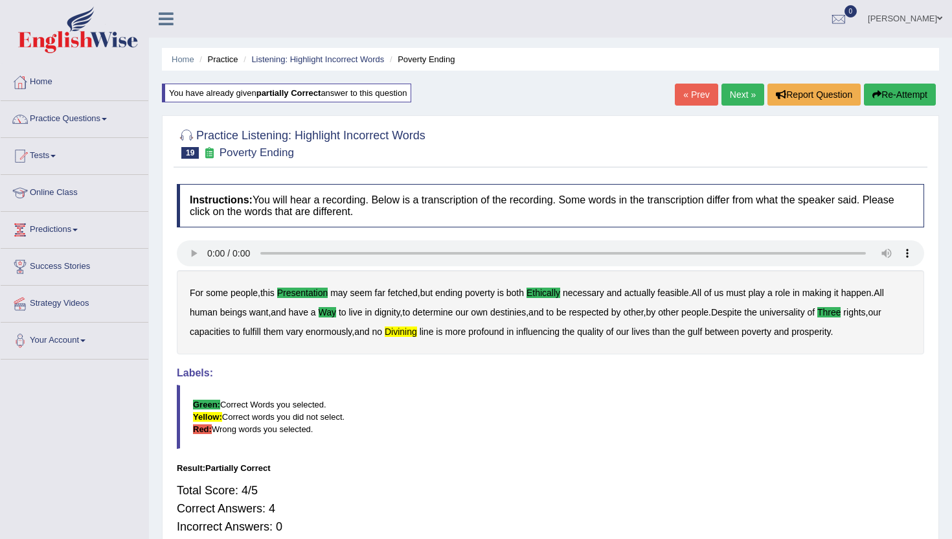
click at [733, 99] on link "Next »" at bounding box center [743, 95] width 43 height 22
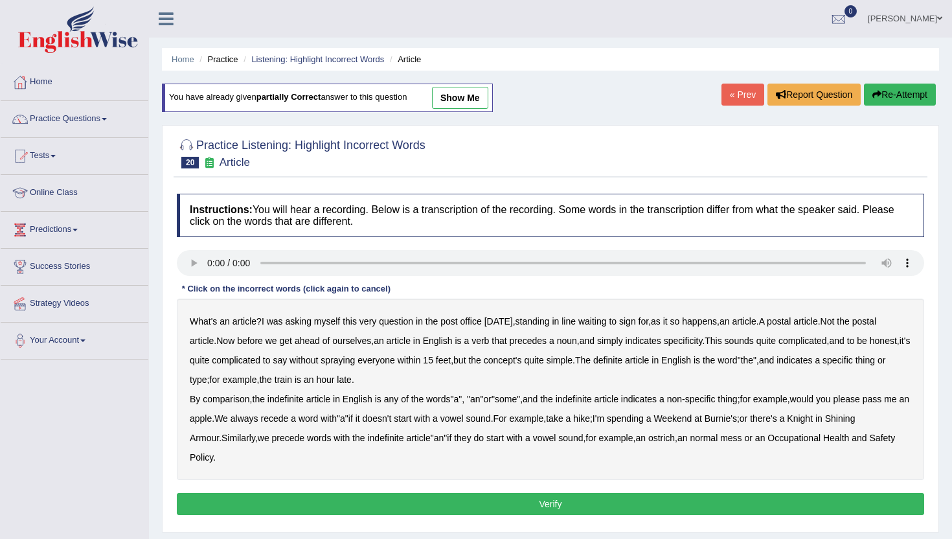
click at [535, 344] on b "precedes" at bounding box center [529, 341] width 38 height 10
click at [536, 344] on b "precedes" at bounding box center [529, 341] width 38 height 10
